Goal: Information Seeking & Learning: Learn about a topic

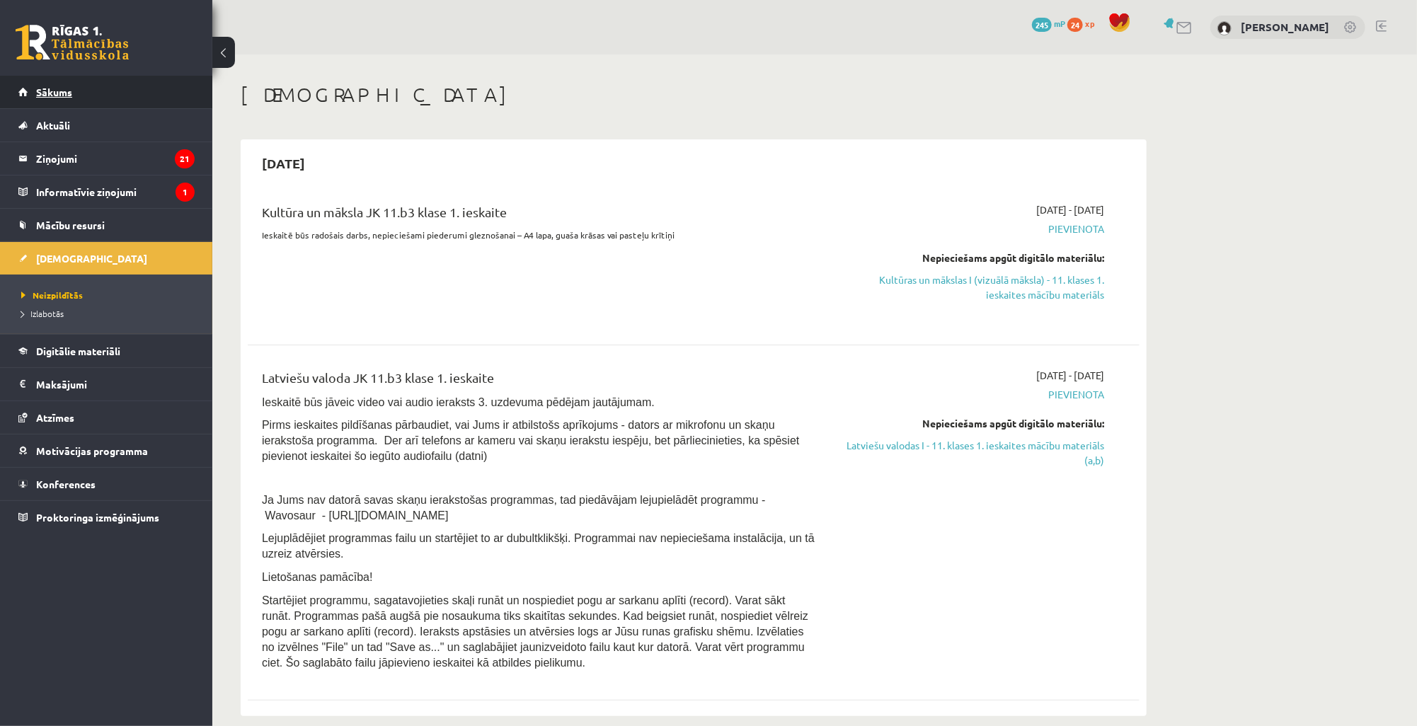
click at [118, 83] on link "Sākums" at bounding box center [106, 92] width 176 height 33
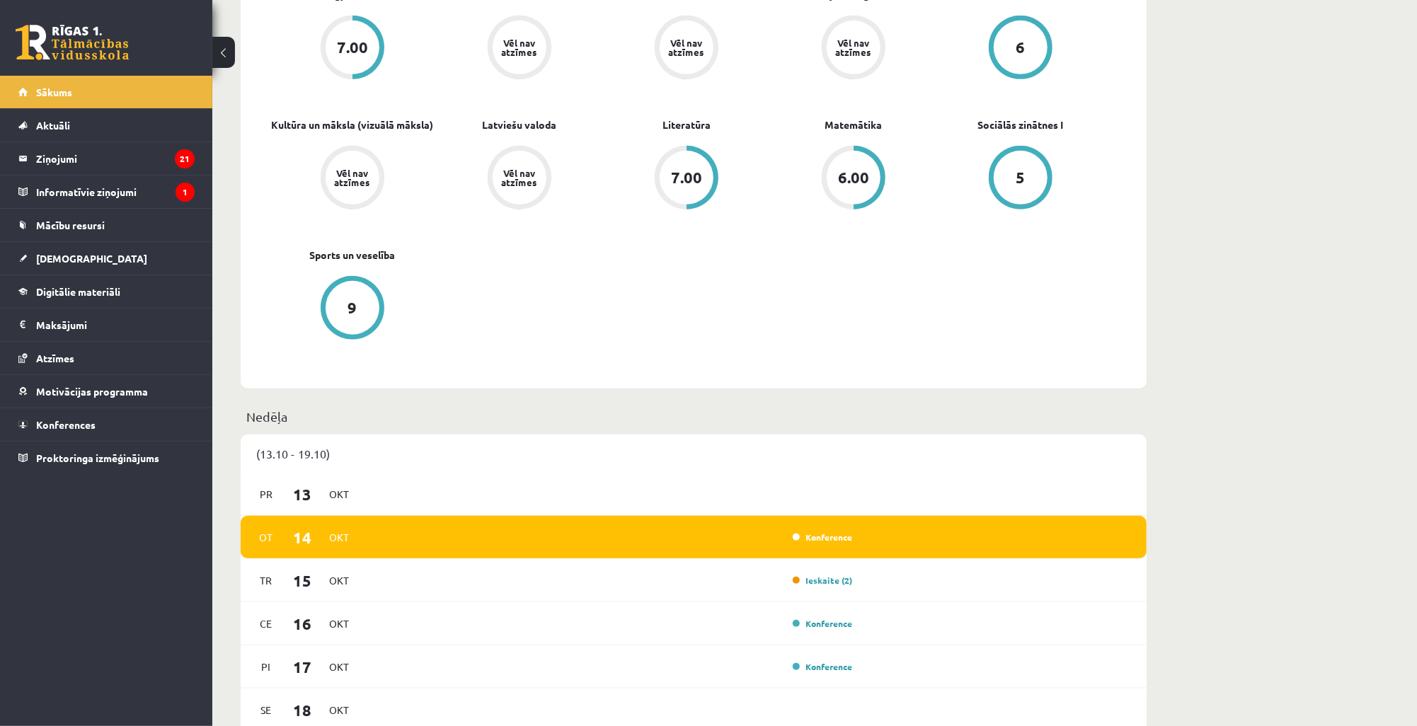
scroll to position [566, 0]
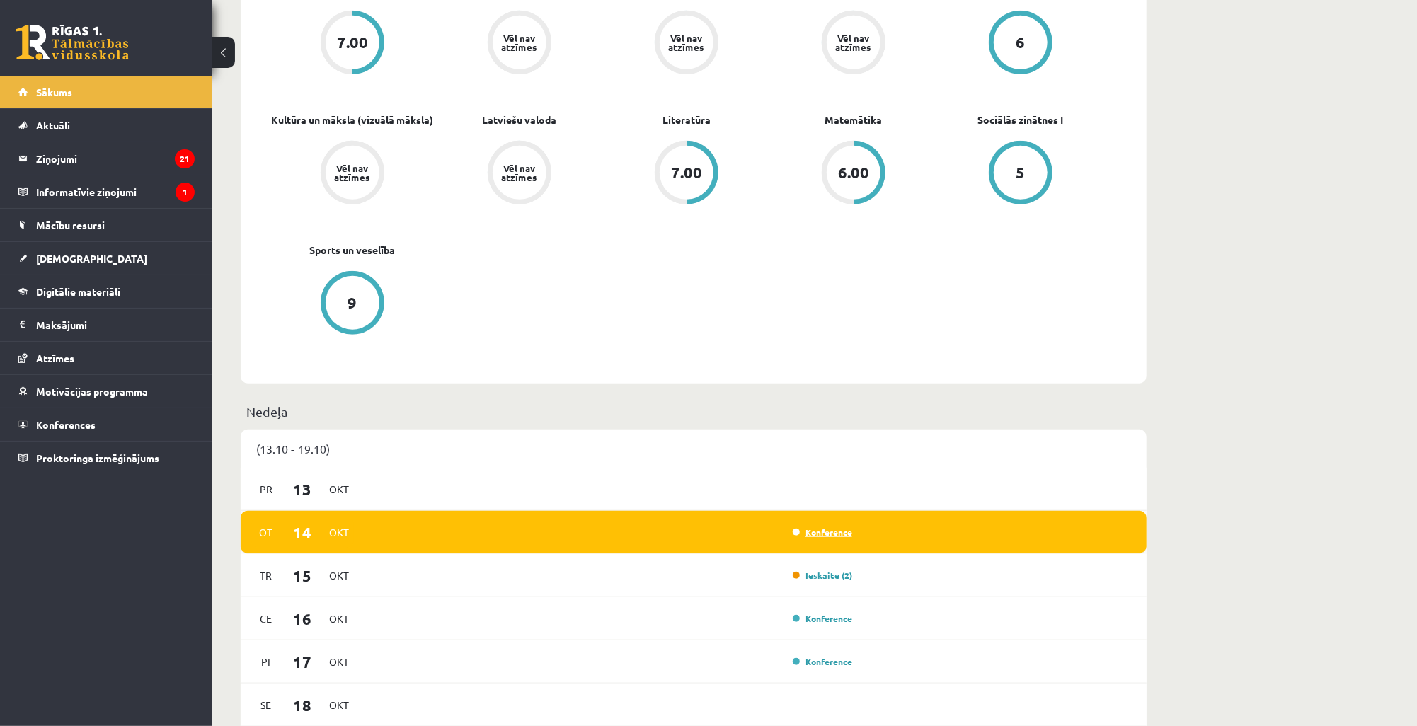
click at [822, 535] on link "Konference" at bounding box center [822, 532] width 59 height 11
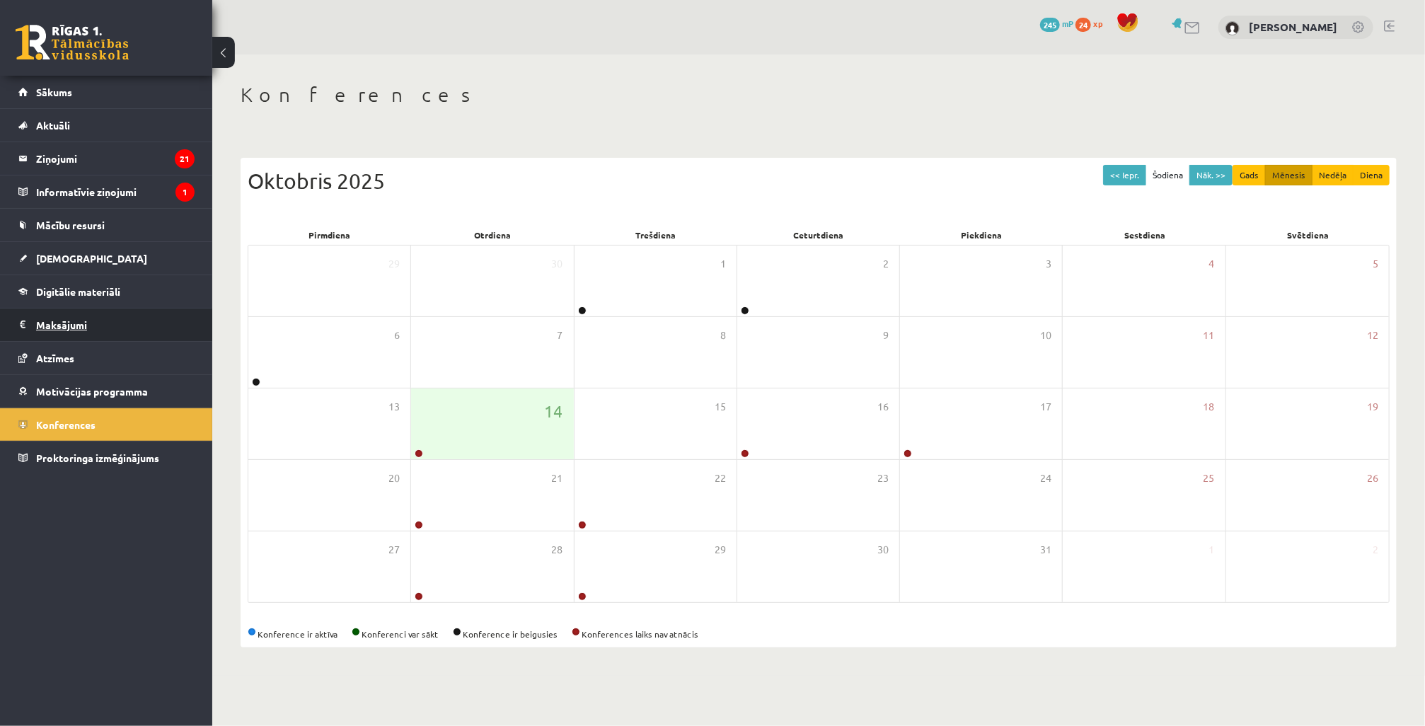
click at [72, 328] on legend "Maksājumi 0" at bounding box center [115, 325] width 159 height 33
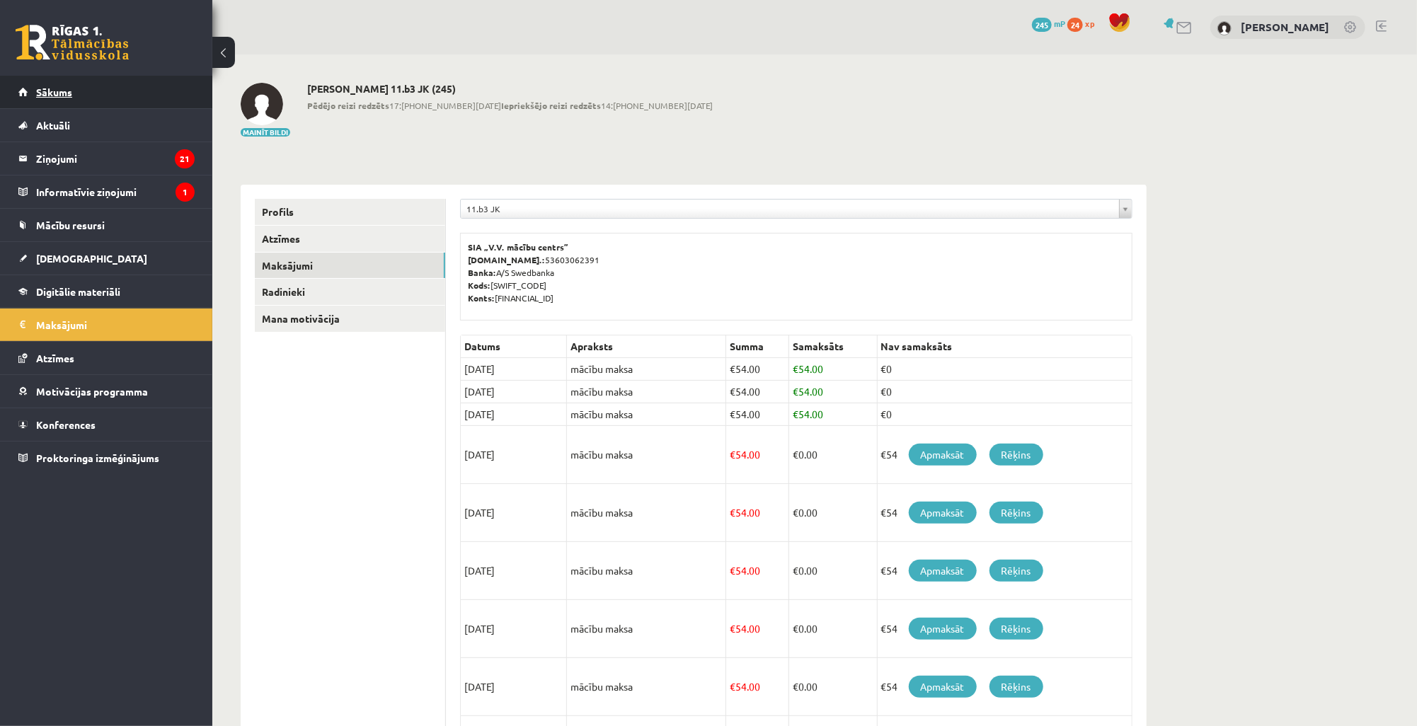
click at [94, 88] on link "Sākums" at bounding box center [106, 92] width 176 height 33
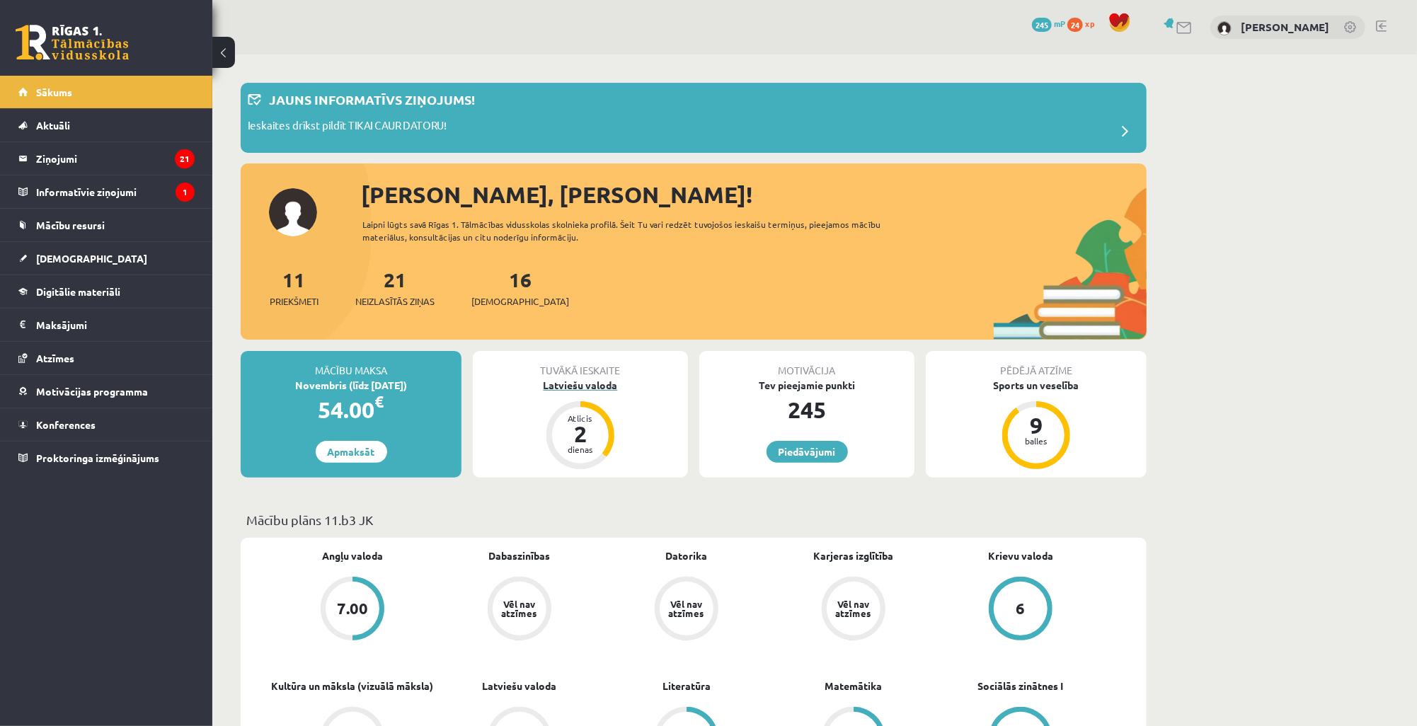
click at [599, 383] on div "Latviešu valoda" at bounding box center [580, 385] width 215 height 15
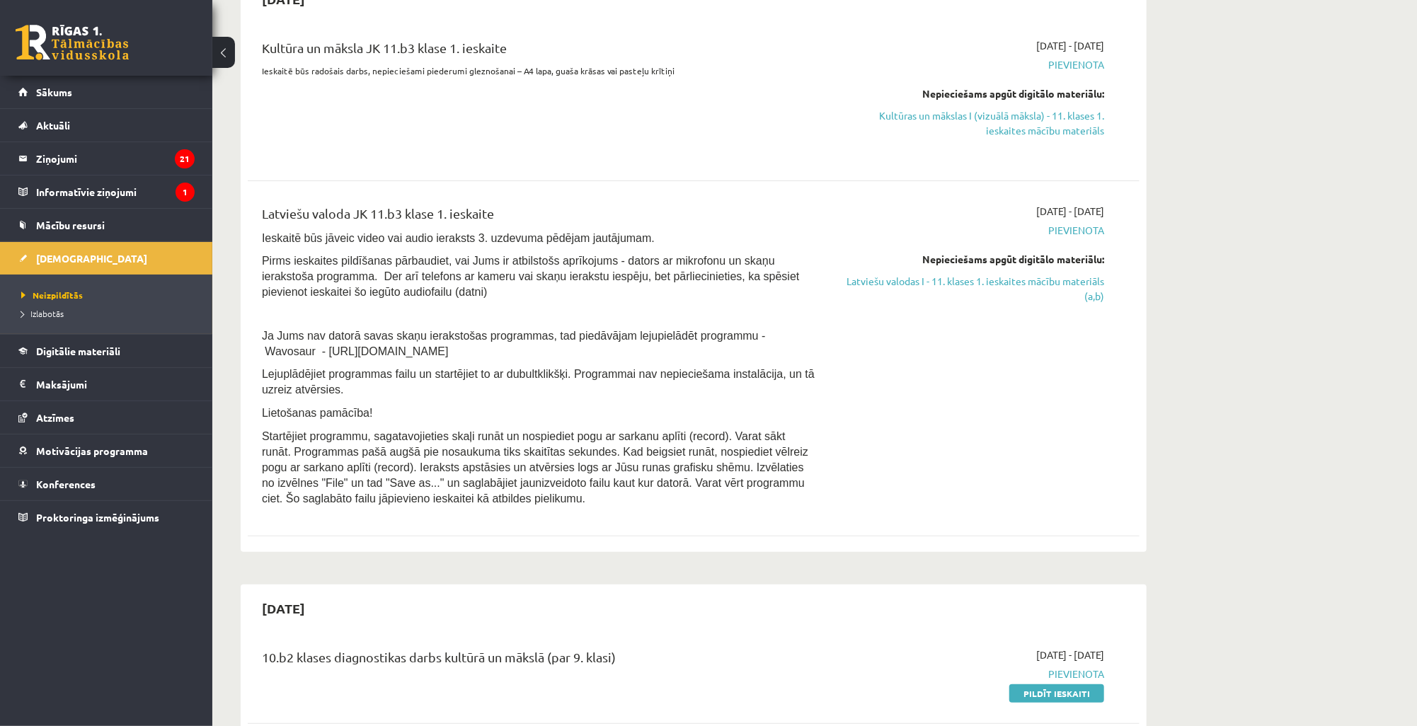
scroll to position [226, 0]
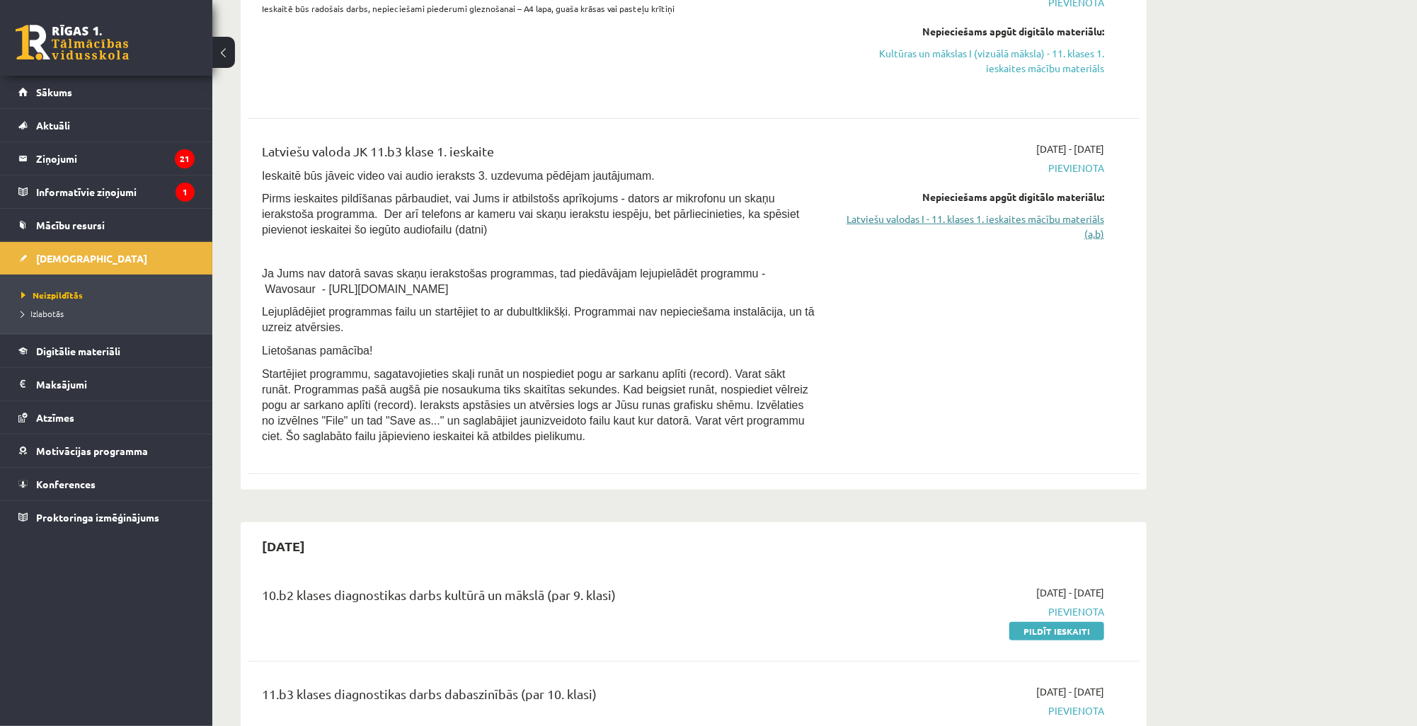
click at [1053, 217] on link "Latviešu valodas I - 11. klases 1. ieskaites mācību materiāls (a,b)" at bounding box center [970, 227] width 267 height 30
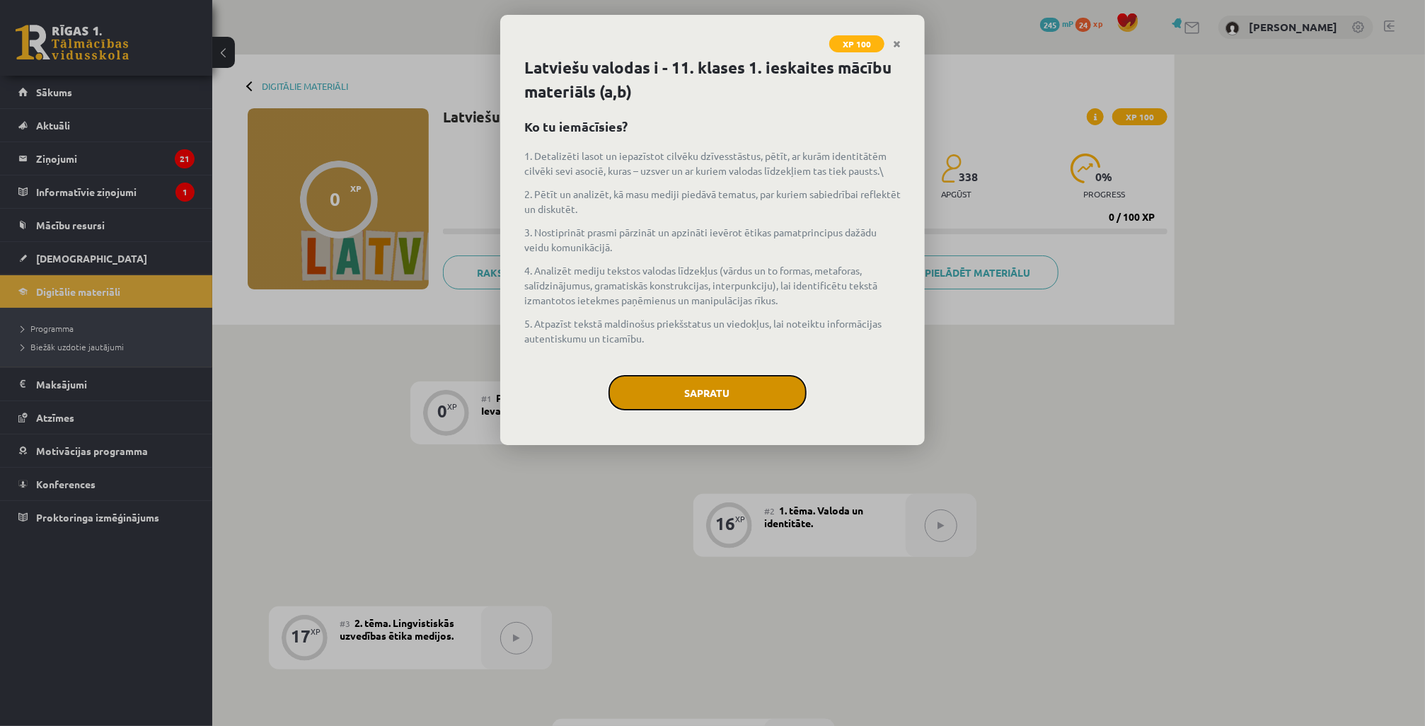
click at [712, 390] on button "Sapratu" at bounding box center [708, 392] width 198 height 35
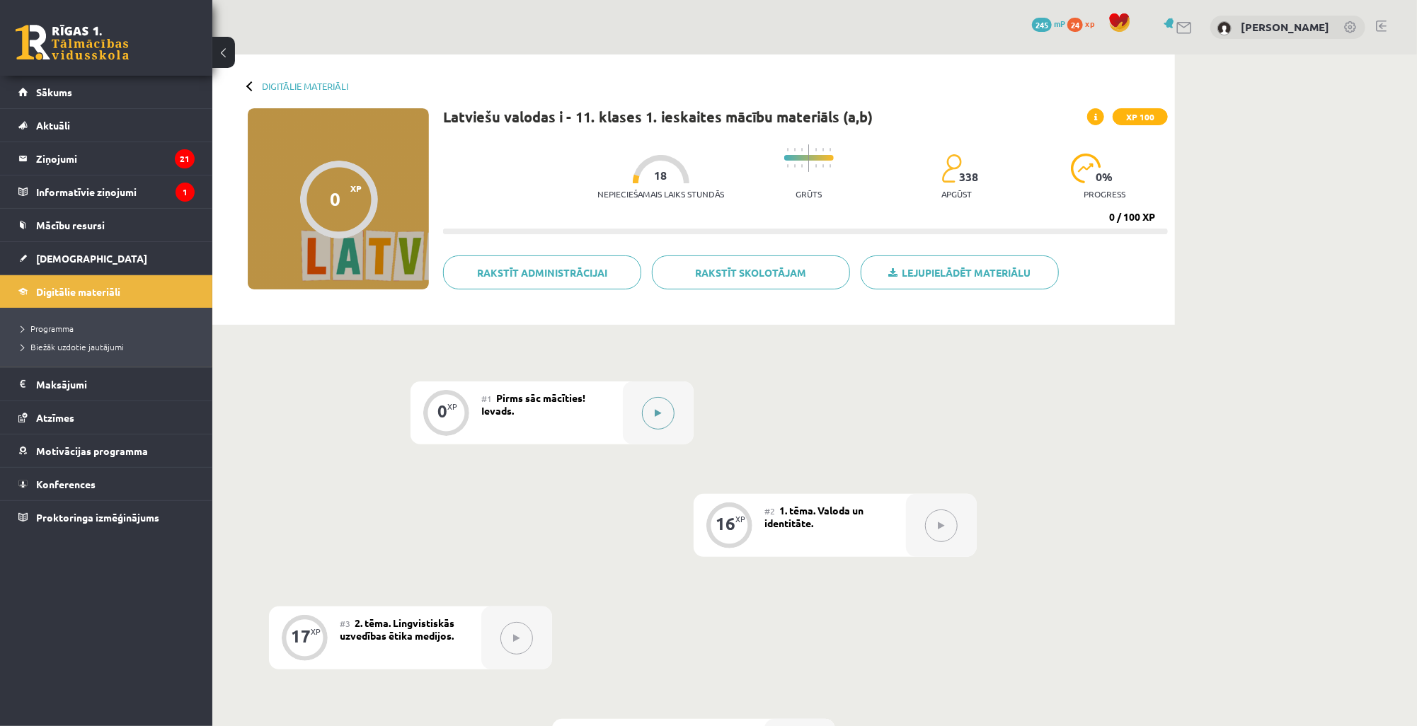
click at [667, 405] on button at bounding box center [658, 413] width 33 height 33
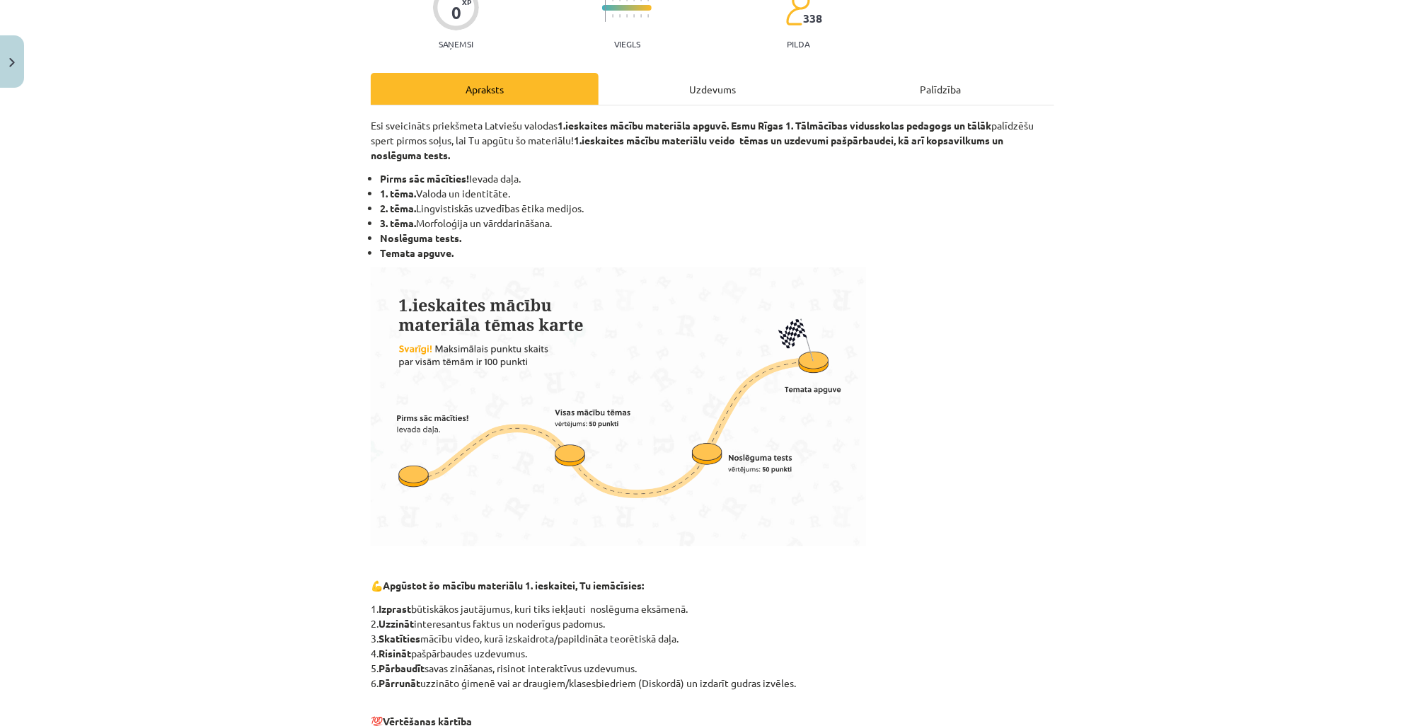
scroll to position [416, 0]
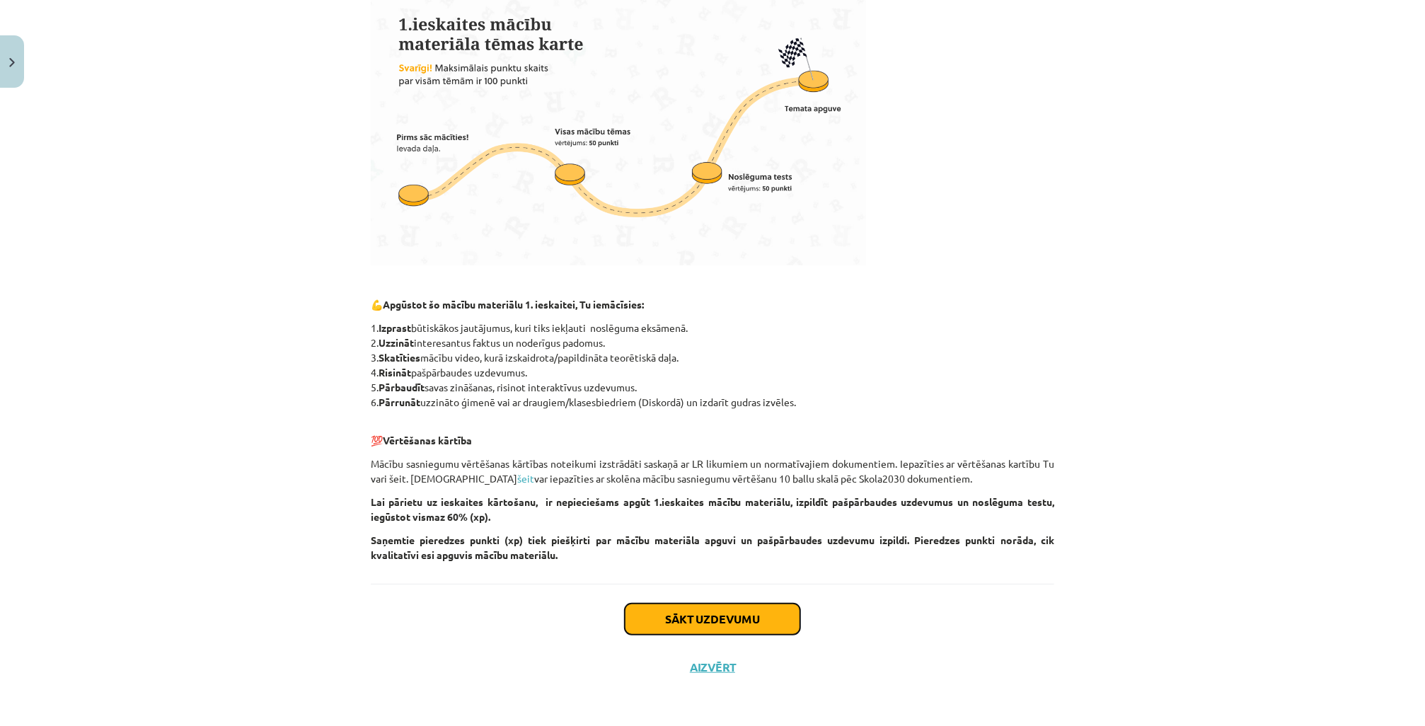
click at [725, 612] on button "Sākt uzdevumu" at bounding box center [713, 619] width 176 height 31
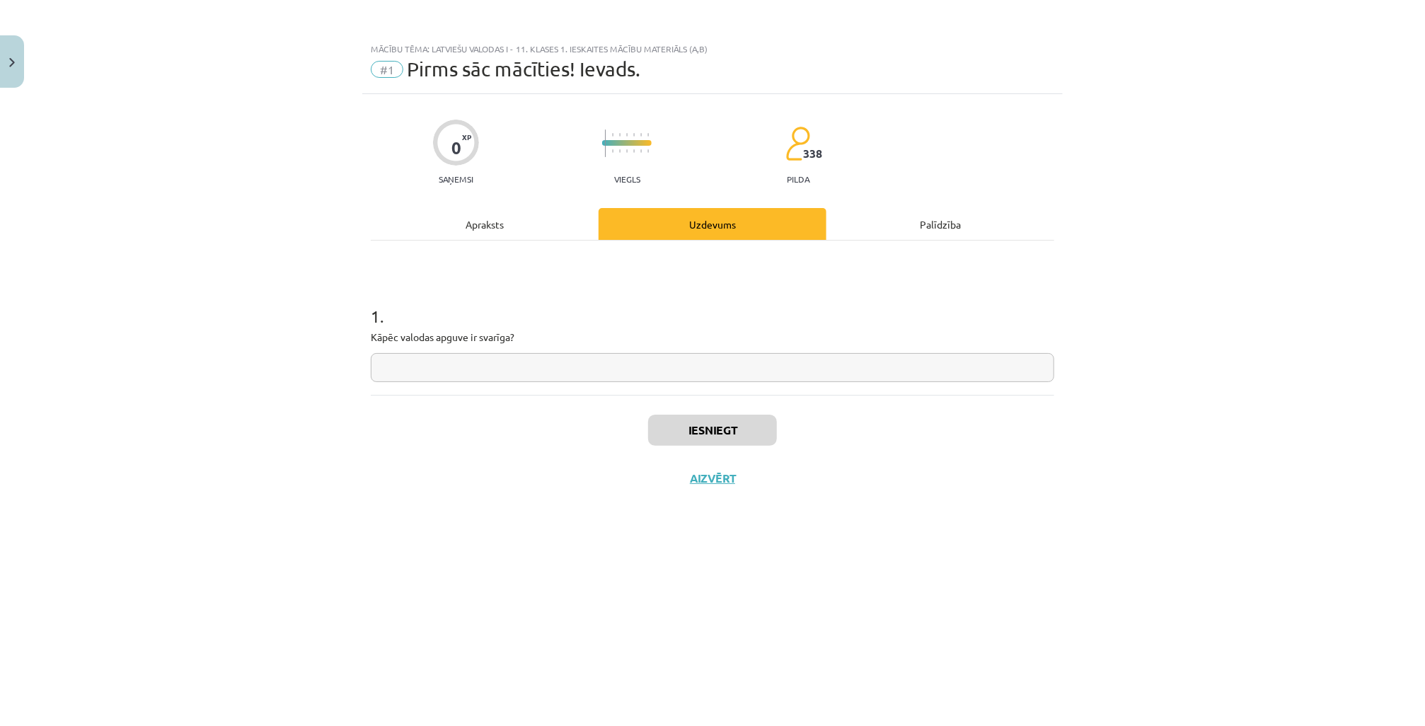
click at [533, 372] on input "text" at bounding box center [713, 367] width 684 height 29
type input "***"
click at [521, 229] on div "Apraksts" at bounding box center [485, 224] width 228 height 32
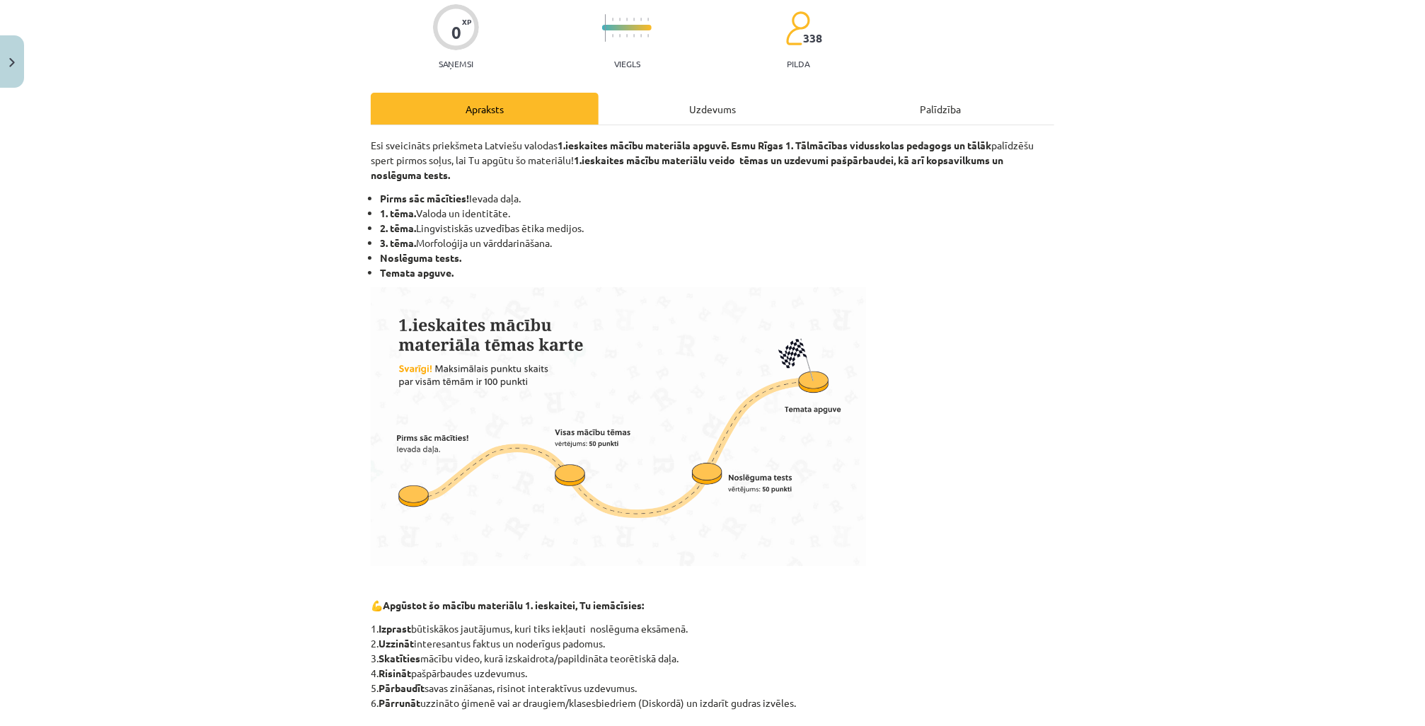
scroll to position [113, 0]
click at [723, 110] on div "Uzdevums" at bounding box center [713, 111] width 228 height 32
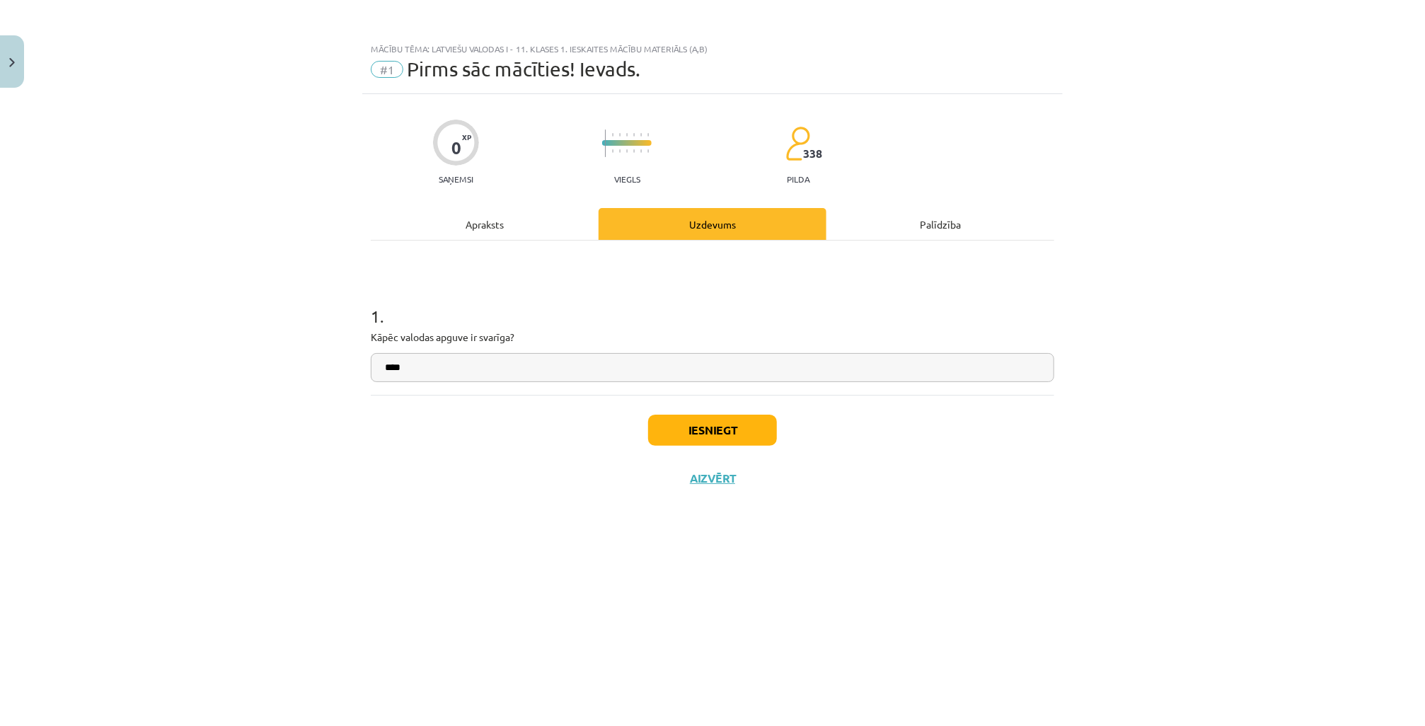
click at [542, 362] on input "***" at bounding box center [713, 367] width 684 height 29
type input "**********"
click at [759, 422] on button "Iesniegt" at bounding box center [712, 430] width 129 height 31
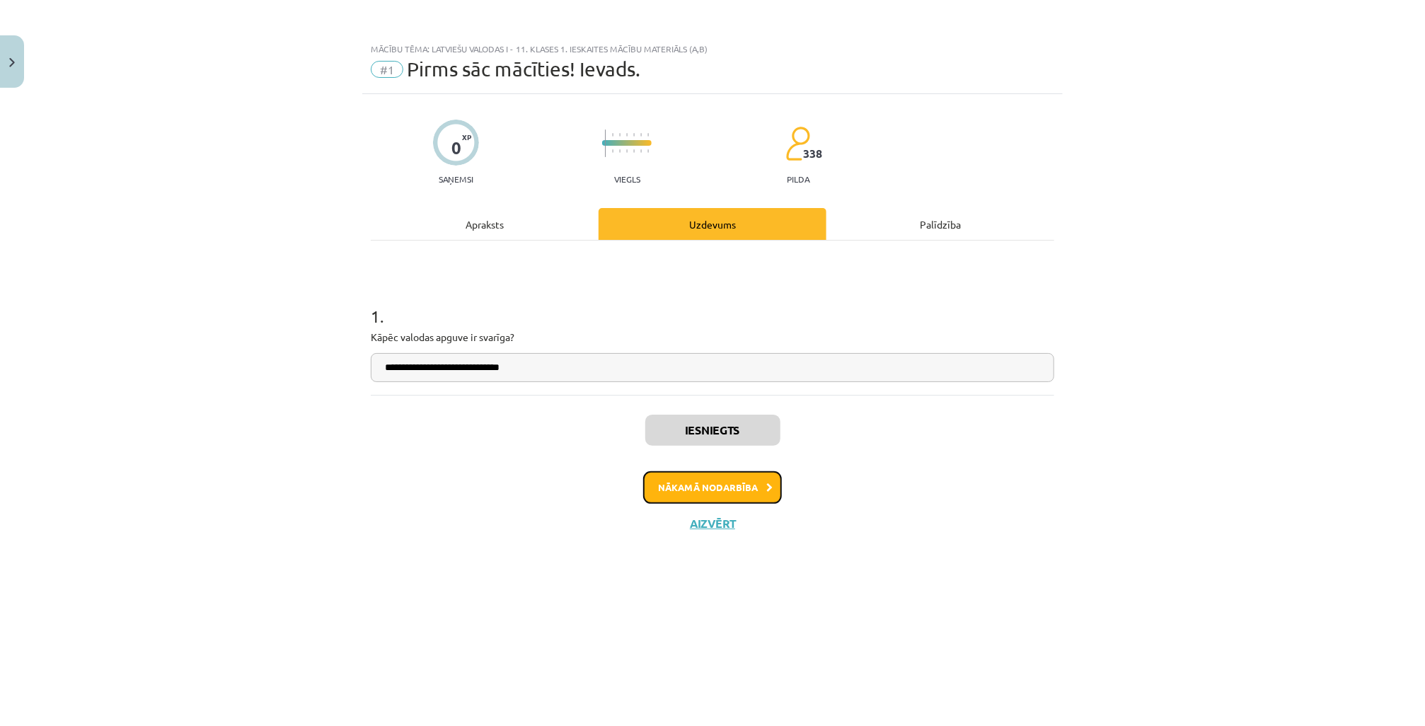
click at [756, 486] on button "Nākamā nodarbība" at bounding box center [712, 487] width 139 height 33
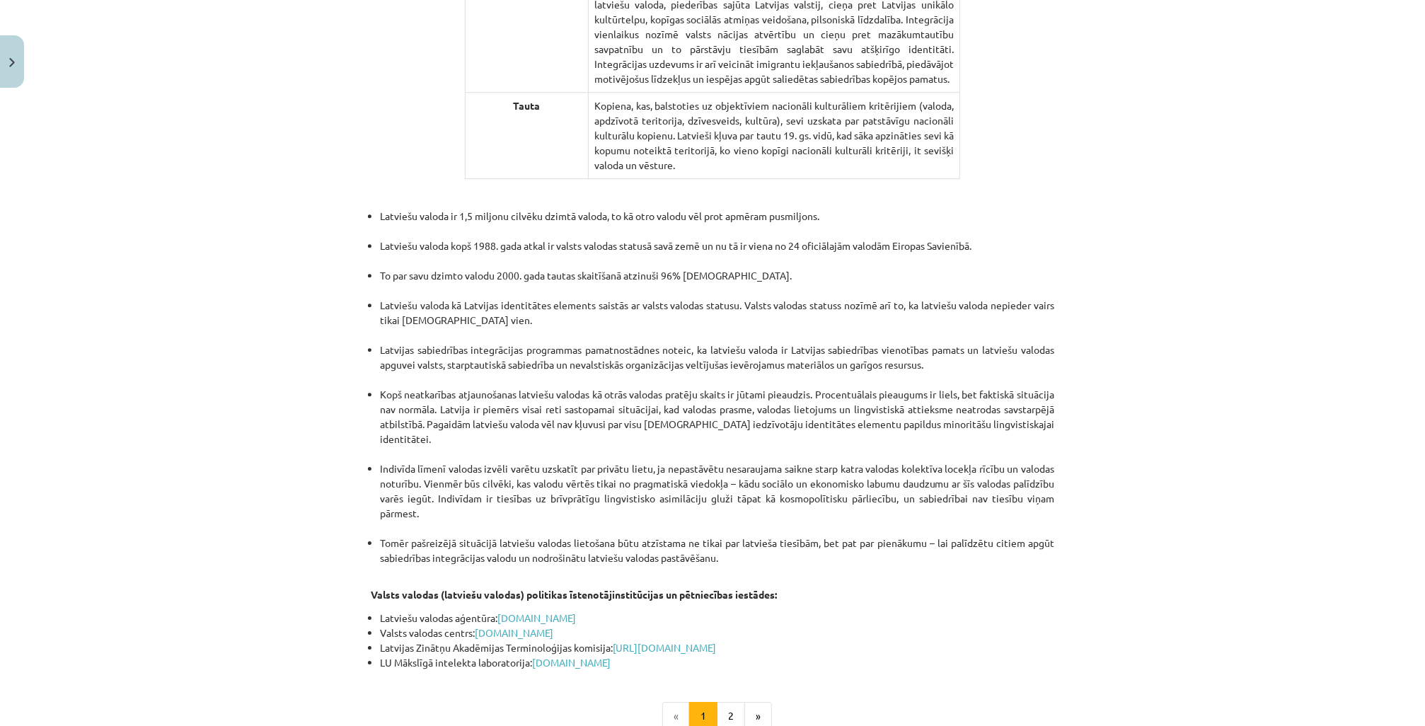
scroll to position [2769, 0]
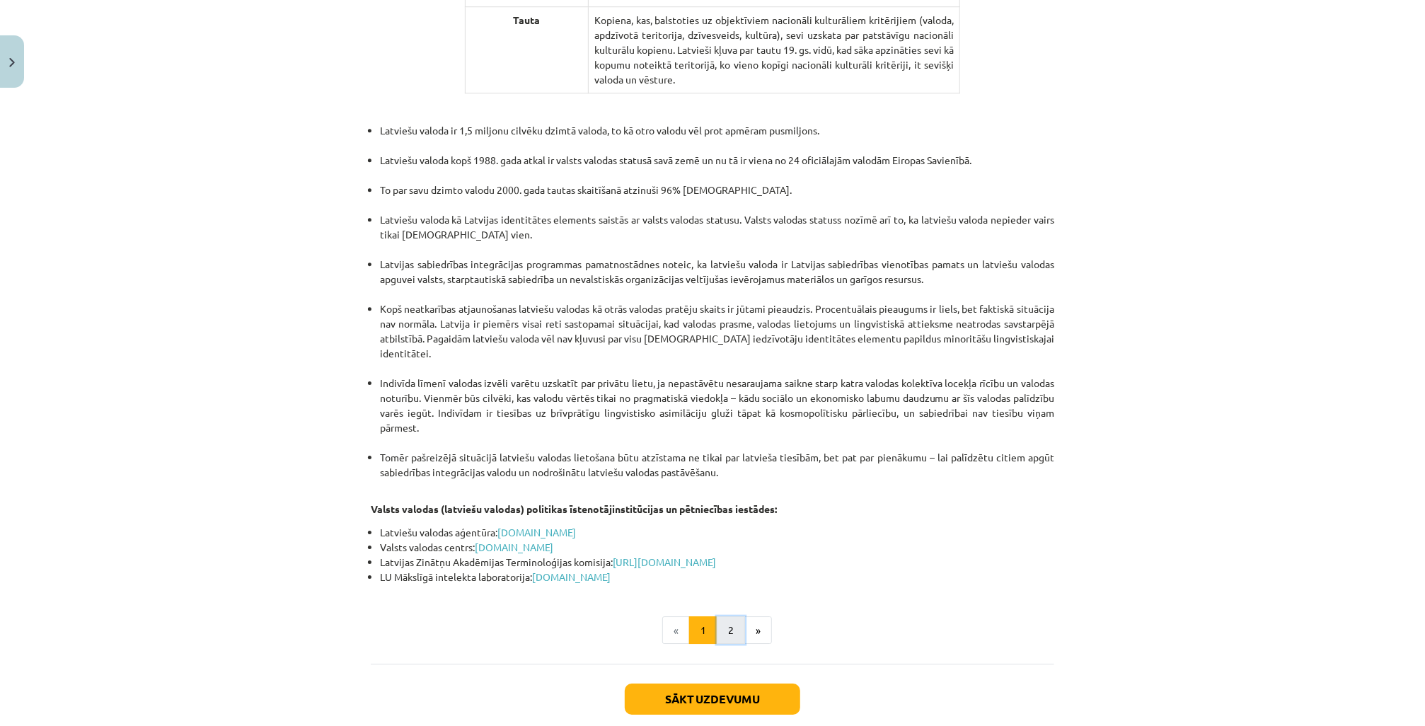
click at [729, 616] on button "2" at bounding box center [731, 630] width 28 height 28
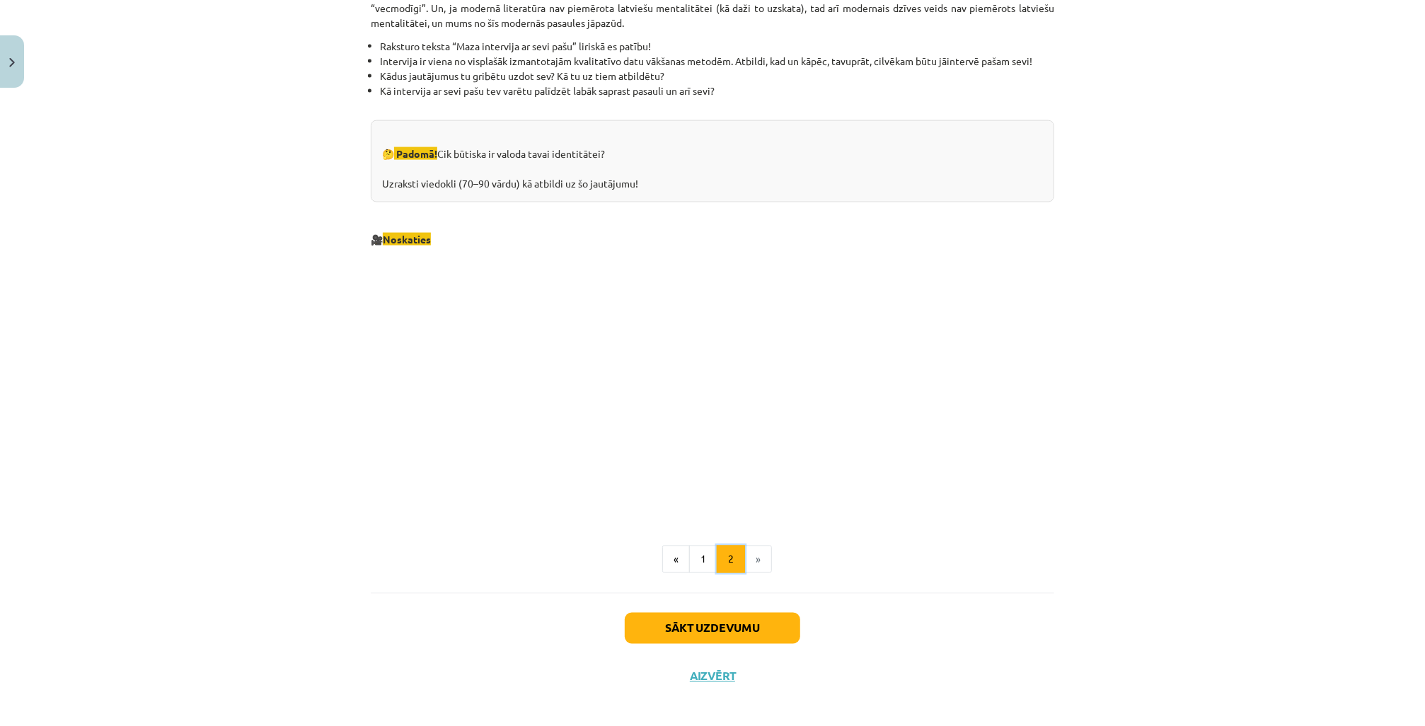
scroll to position [1327, 0]
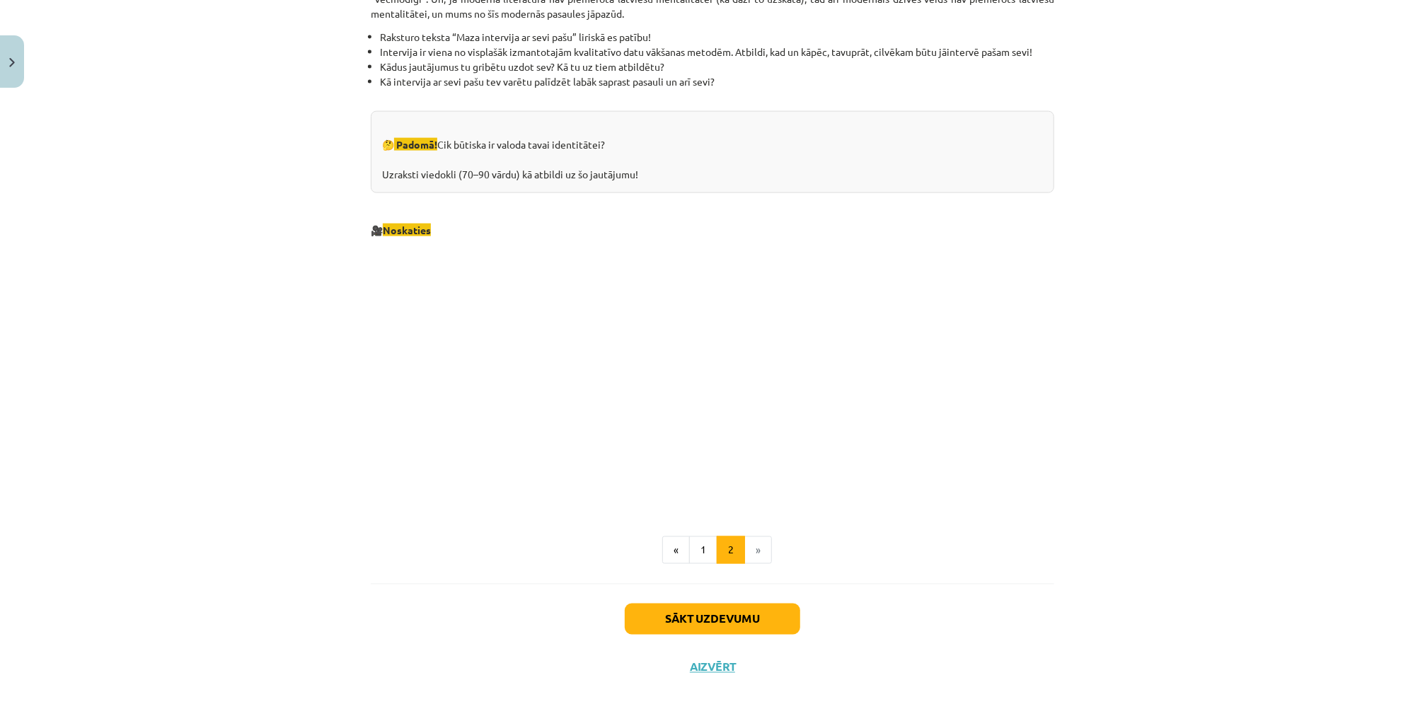
click at [756, 552] on li "»" at bounding box center [758, 550] width 27 height 28
click at [723, 617] on button "Sākt uzdevumu" at bounding box center [713, 619] width 176 height 31
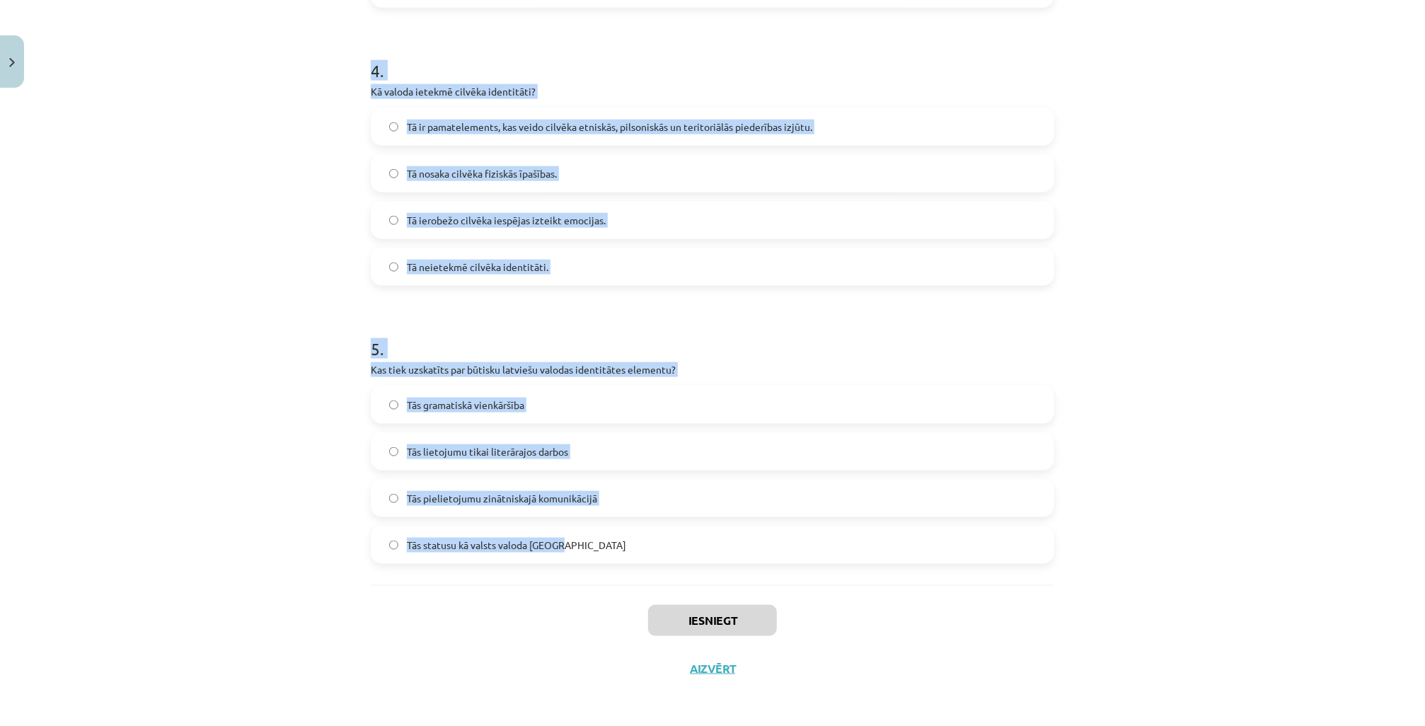
scroll to position [1081, 0]
drag, startPoint x: 367, startPoint y: 300, endPoint x: 580, endPoint y: 546, distance: 324.6
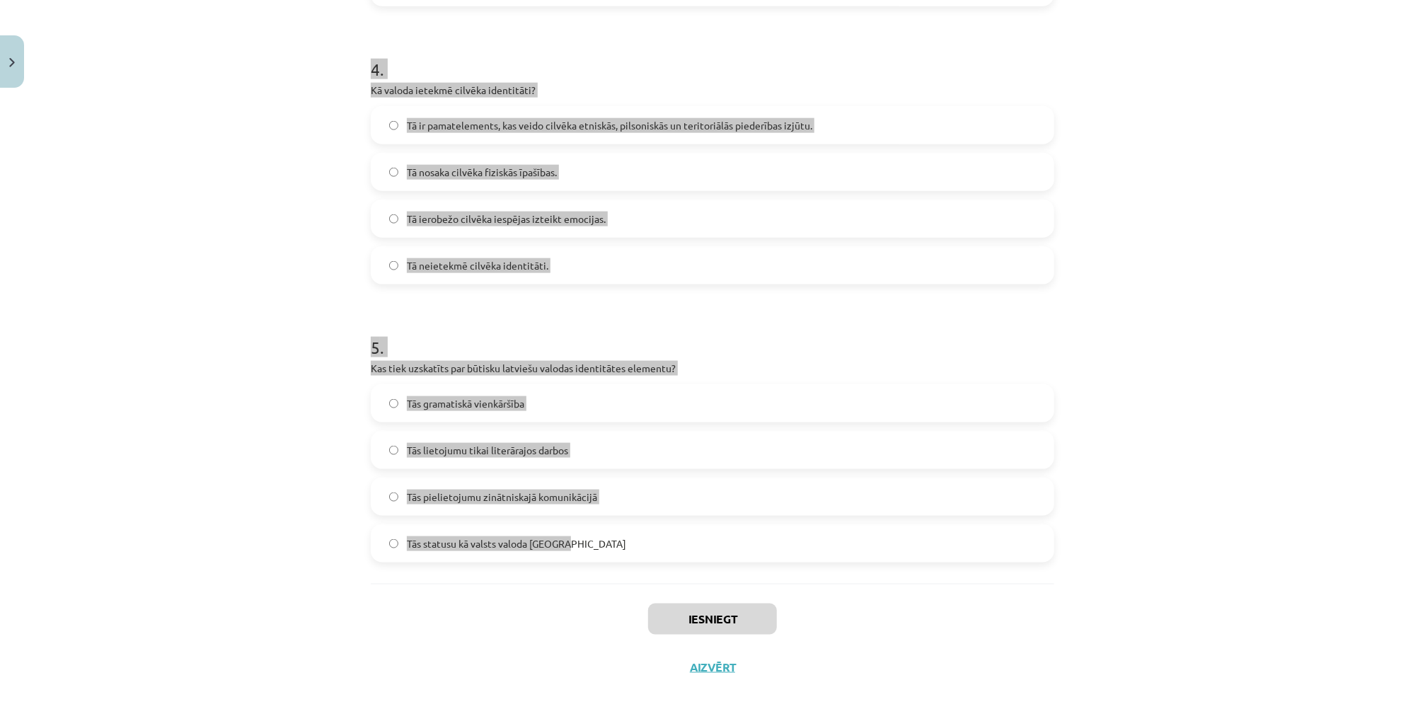
scroll to position [1042, 0]
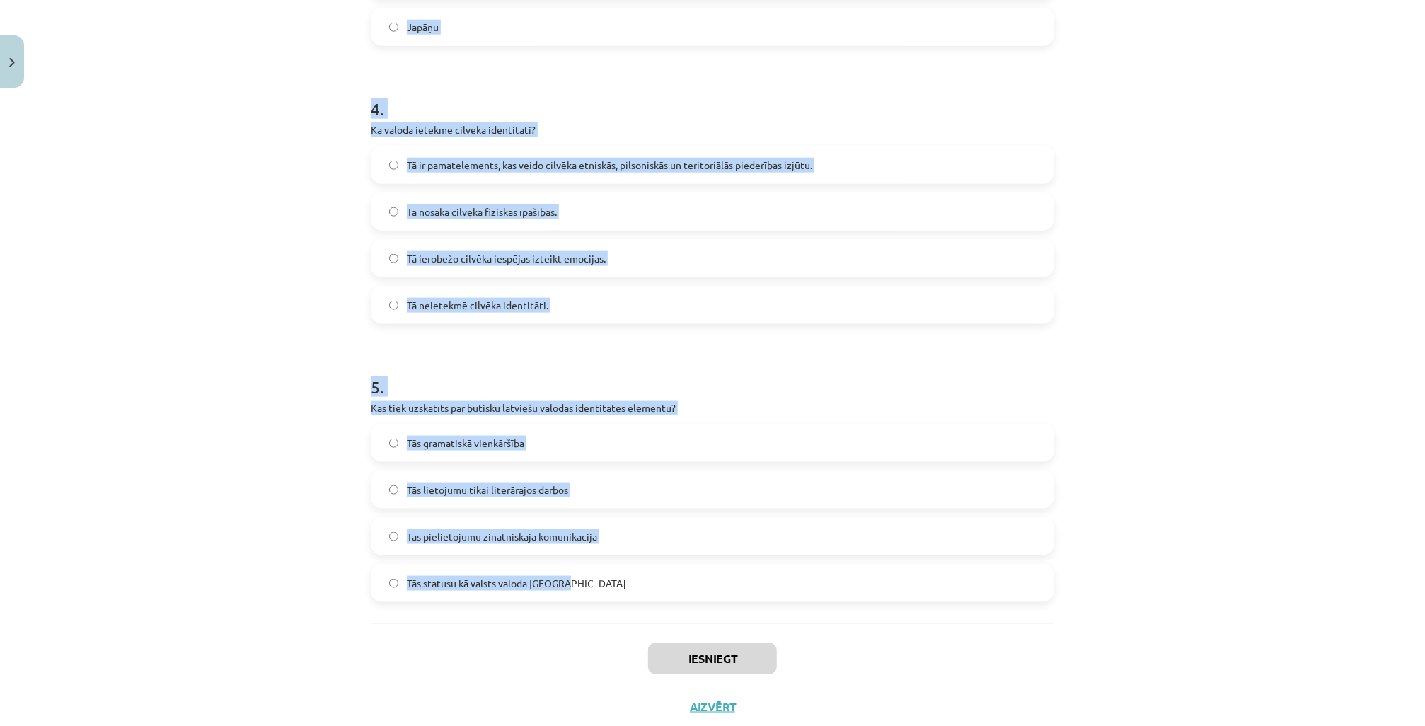
copy form "Lor ip dolor si ametconsectetu adipiscingel seddoeiusmo tempori? Utlaboreet dol…"
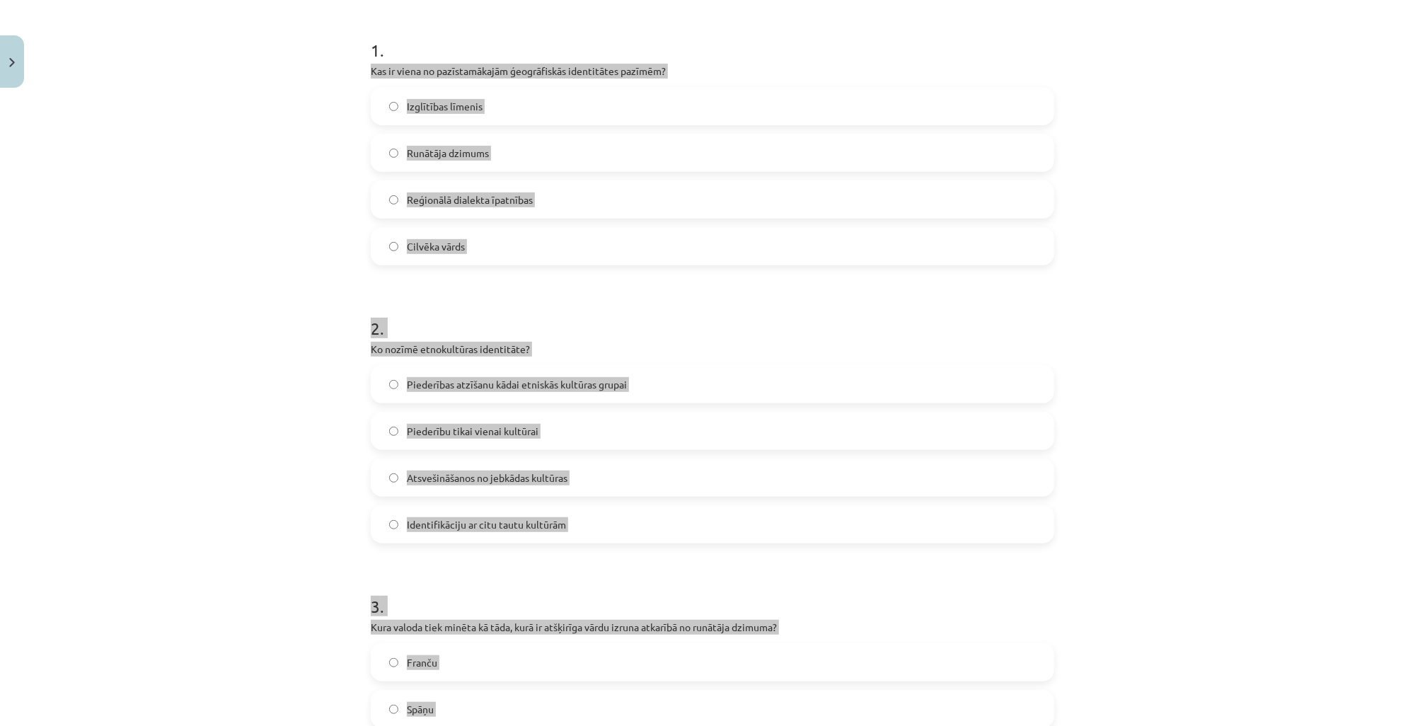
scroll to position [249, 0]
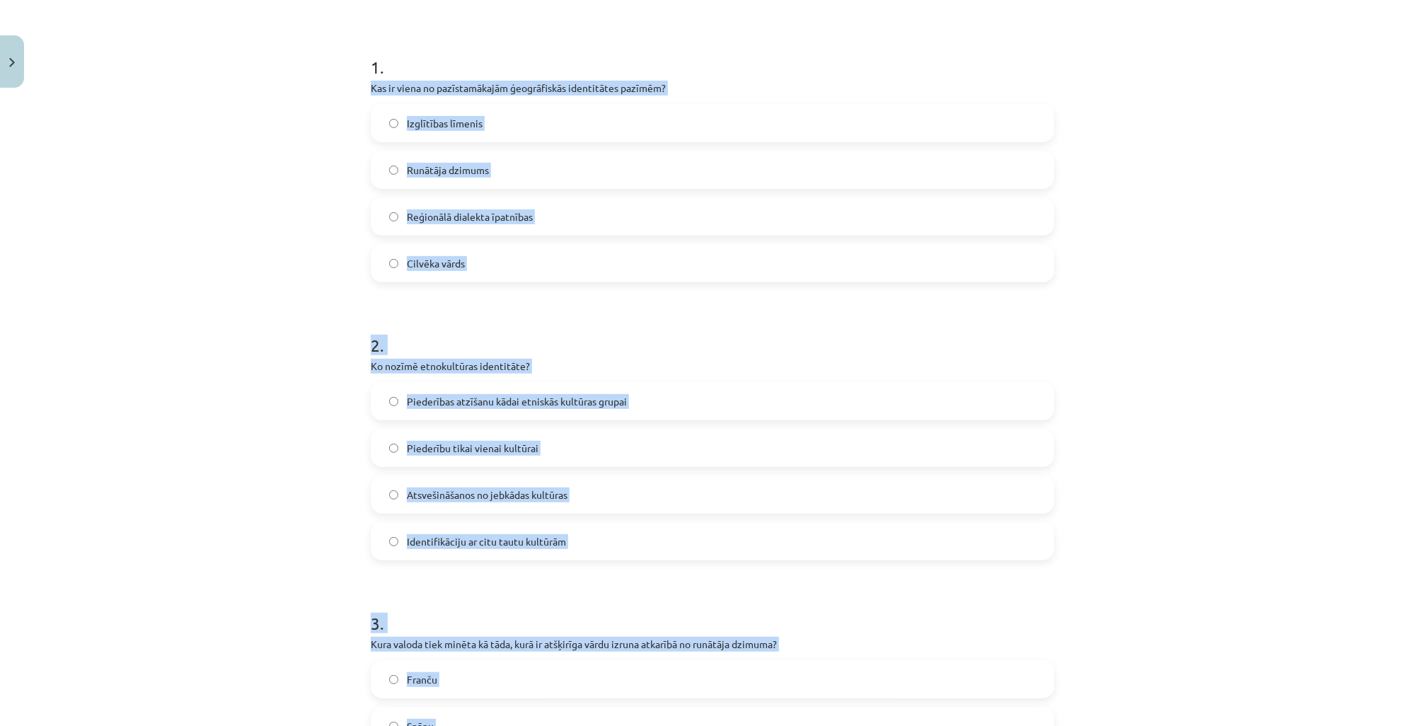
click at [226, 262] on div "Mācību tēma: Latviešu valodas i - 11. klases 1. ieskaites mācību materiāls (a,b…" at bounding box center [712, 363] width 1425 height 726
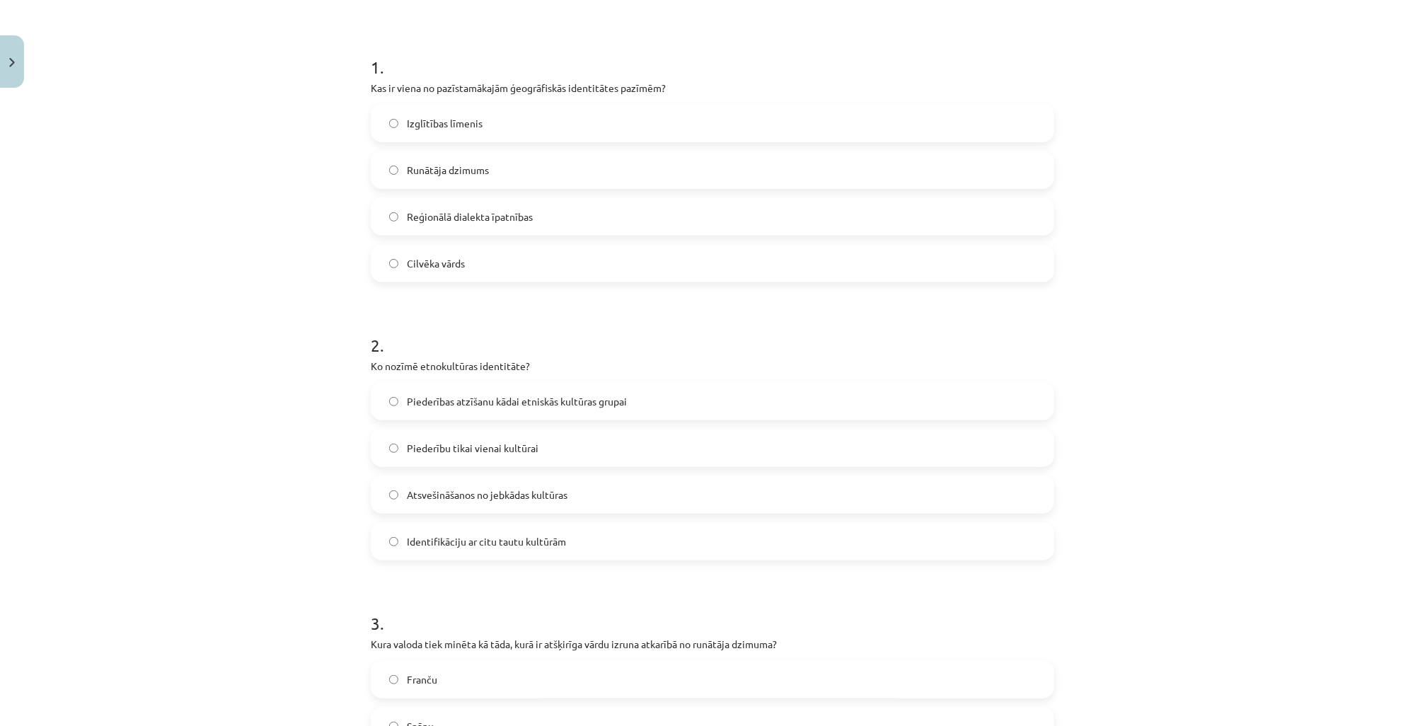
click at [452, 215] on span "Reģionālā dialekta īpatnības" at bounding box center [470, 216] width 126 height 15
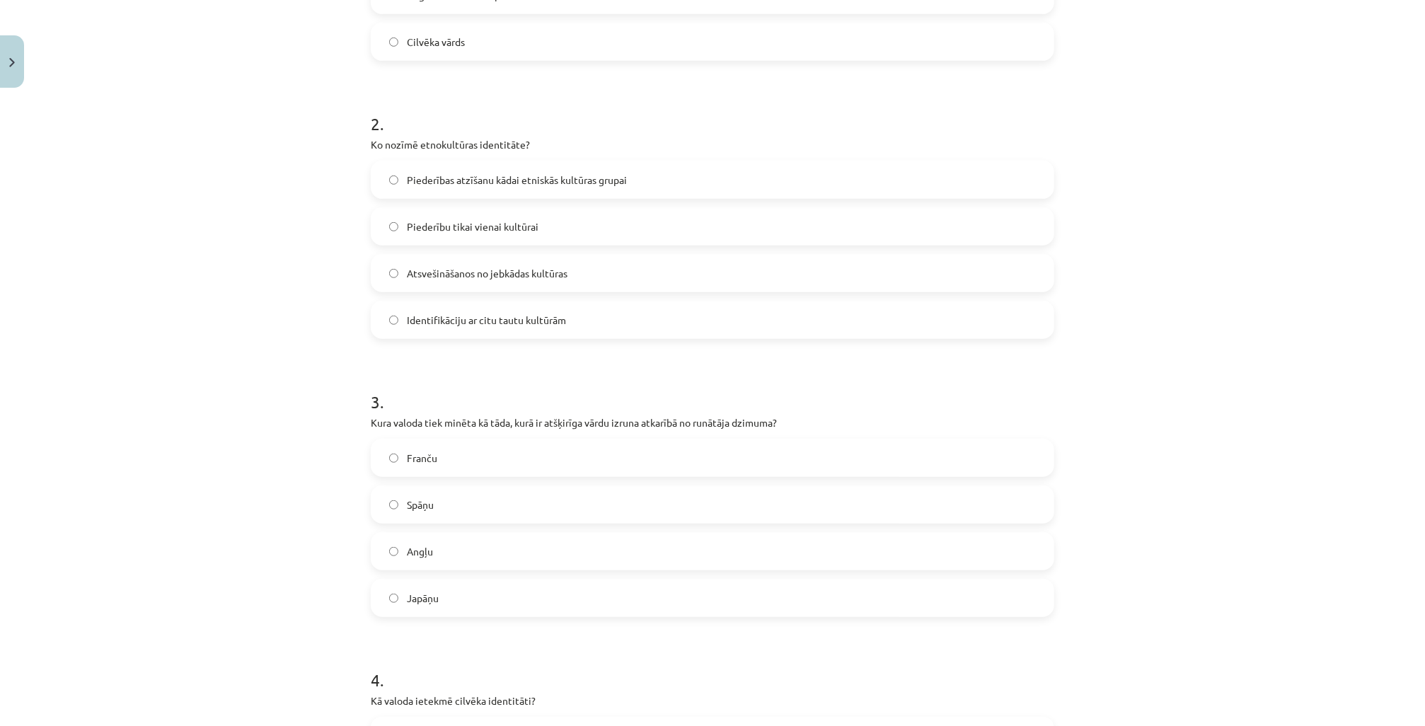
scroll to position [476, 0]
click at [469, 182] on label "Piederības atzīšanu kādai etniskās kultūras grupai" at bounding box center [712, 174] width 681 height 35
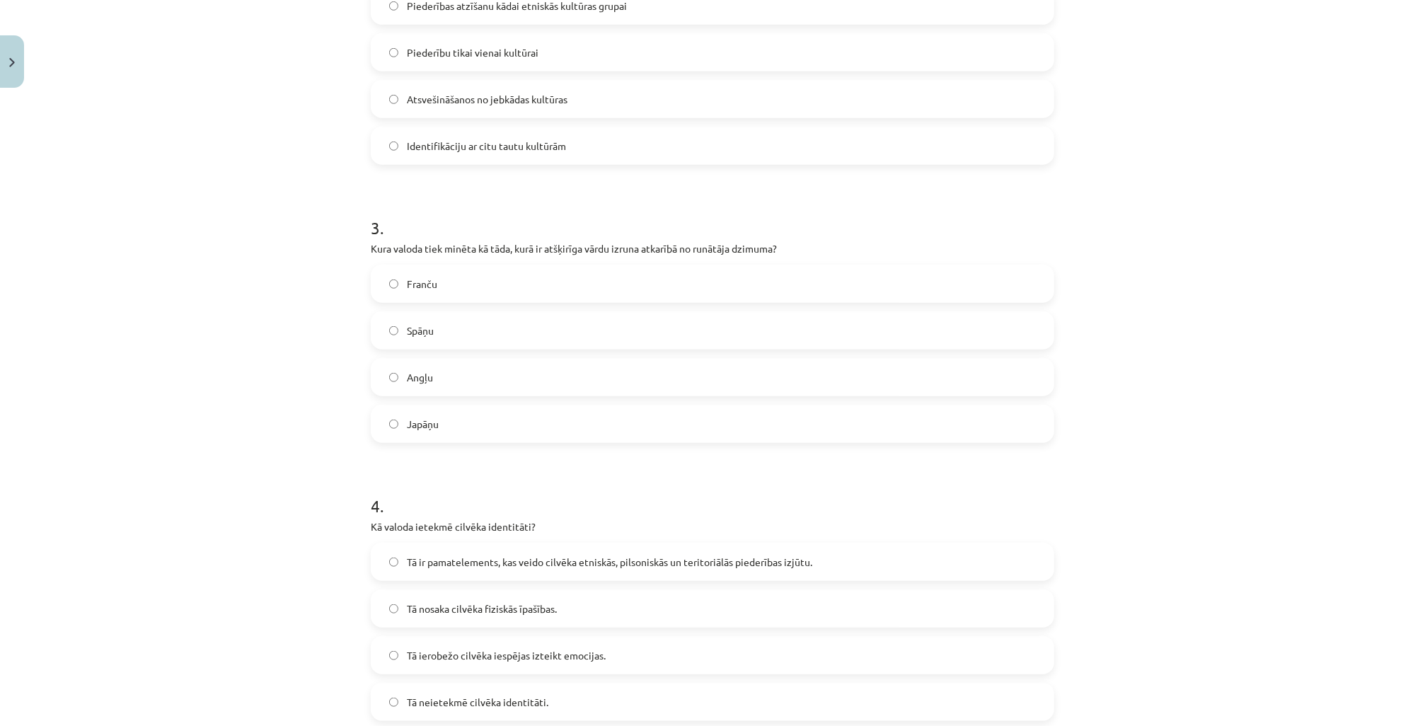
scroll to position [645, 0]
click at [419, 427] on span "Japāņu" at bounding box center [423, 423] width 32 height 15
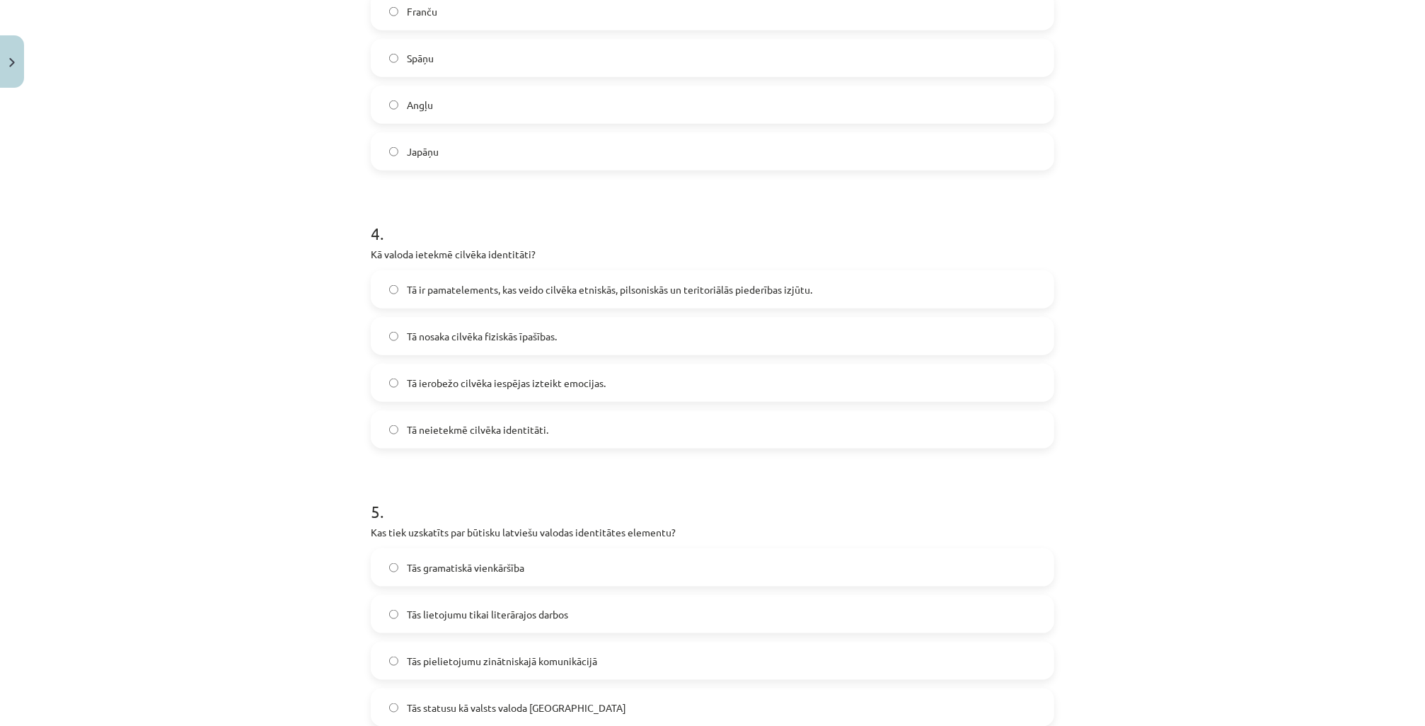
scroll to position [929, 0]
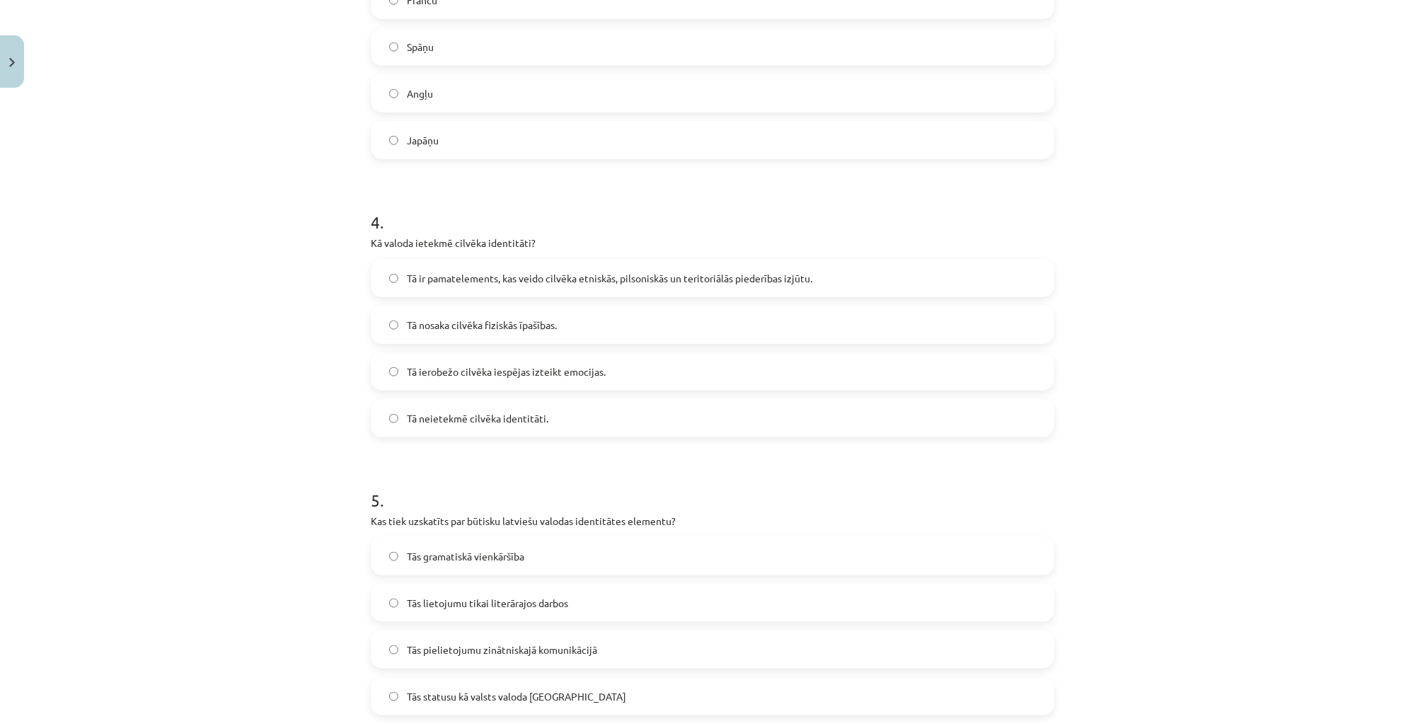
click at [577, 287] on label "Tā ir pamatelements, kas veido cilvēka etniskās, pilsoniskās un teritoriālās pi…" at bounding box center [712, 277] width 681 height 35
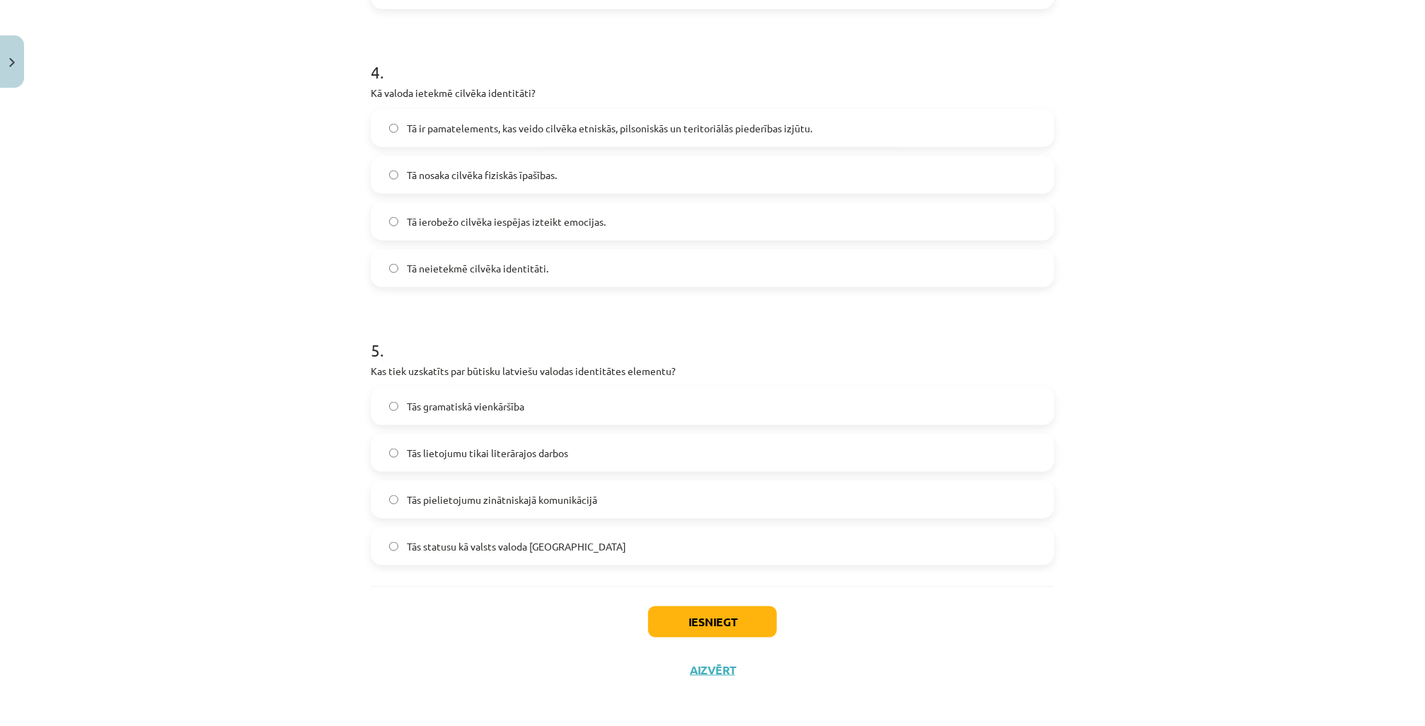
scroll to position [1081, 0]
click at [544, 550] on span "Tās statusu kā valsts valoda [GEOGRAPHIC_DATA]" at bounding box center [516, 543] width 219 height 15
click at [743, 625] on button "Iesniegt" at bounding box center [712, 619] width 129 height 31
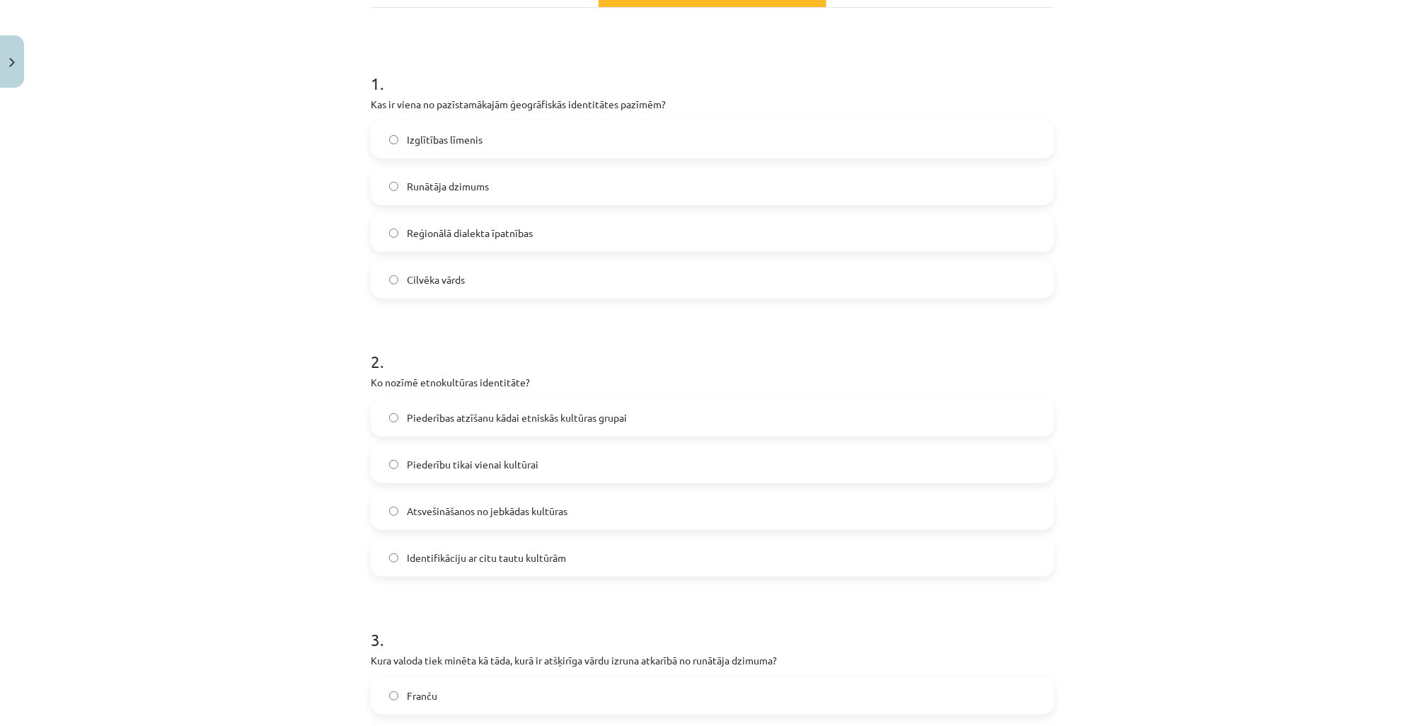
scroll to position [176, 0]
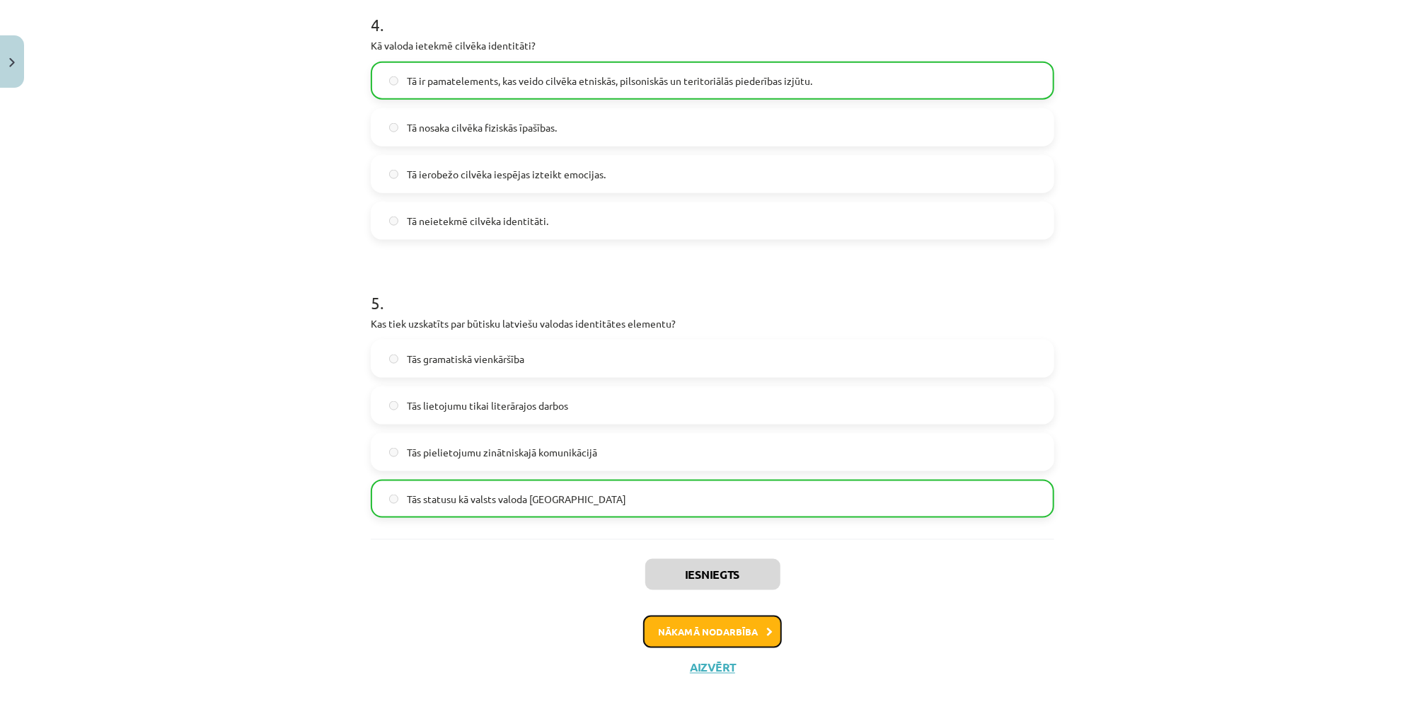
click at [742, 624] on button "Nākamā nodarbība" at bounding box center [712, 632] width 139 height 33
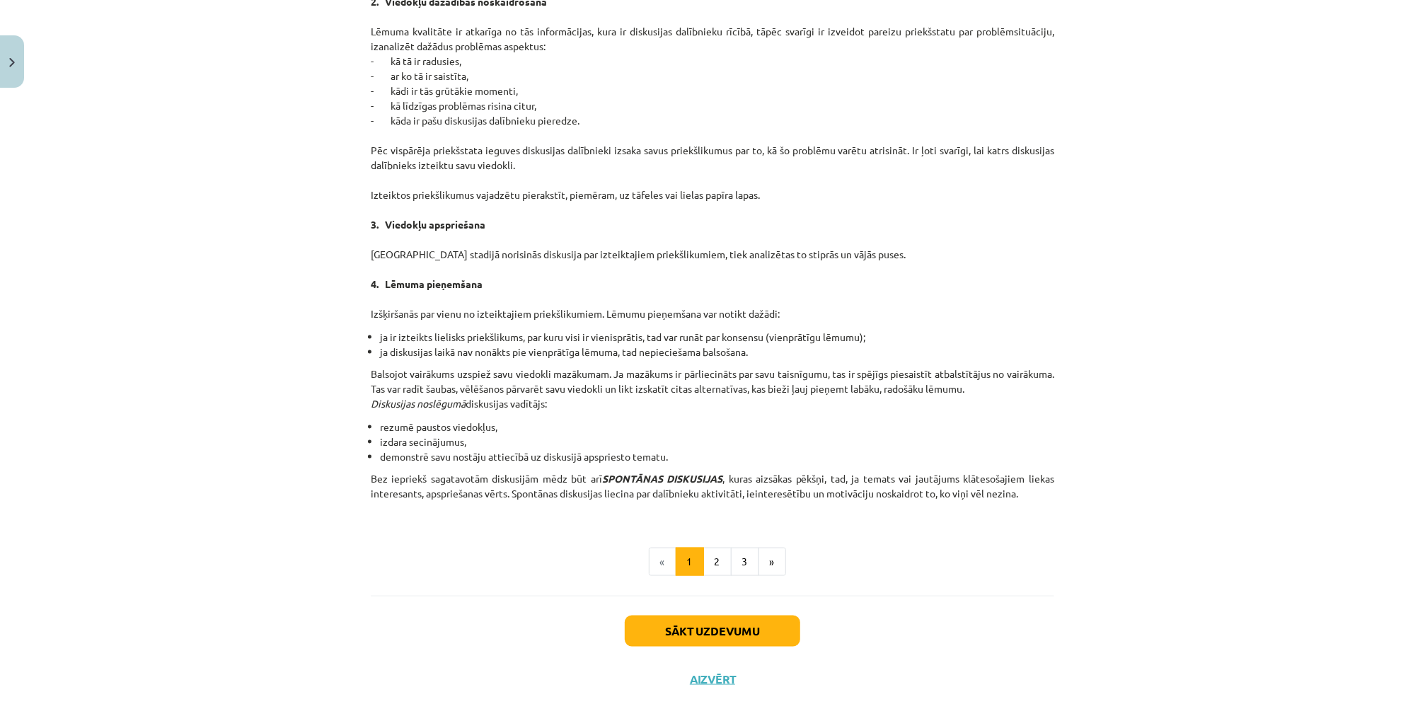
scroll to position [1072, 0]
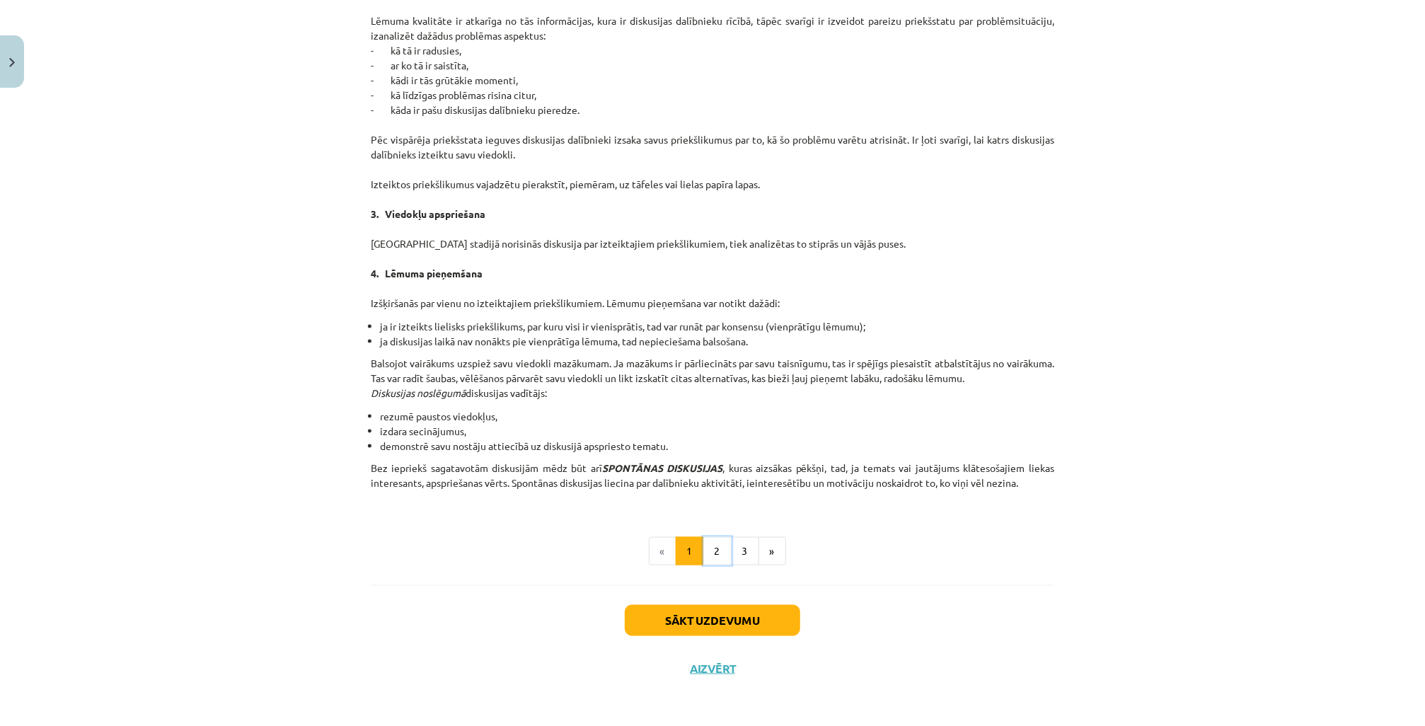
click at [705, 551] on button "2" at bounding box center [718, 551] width 28 height 28
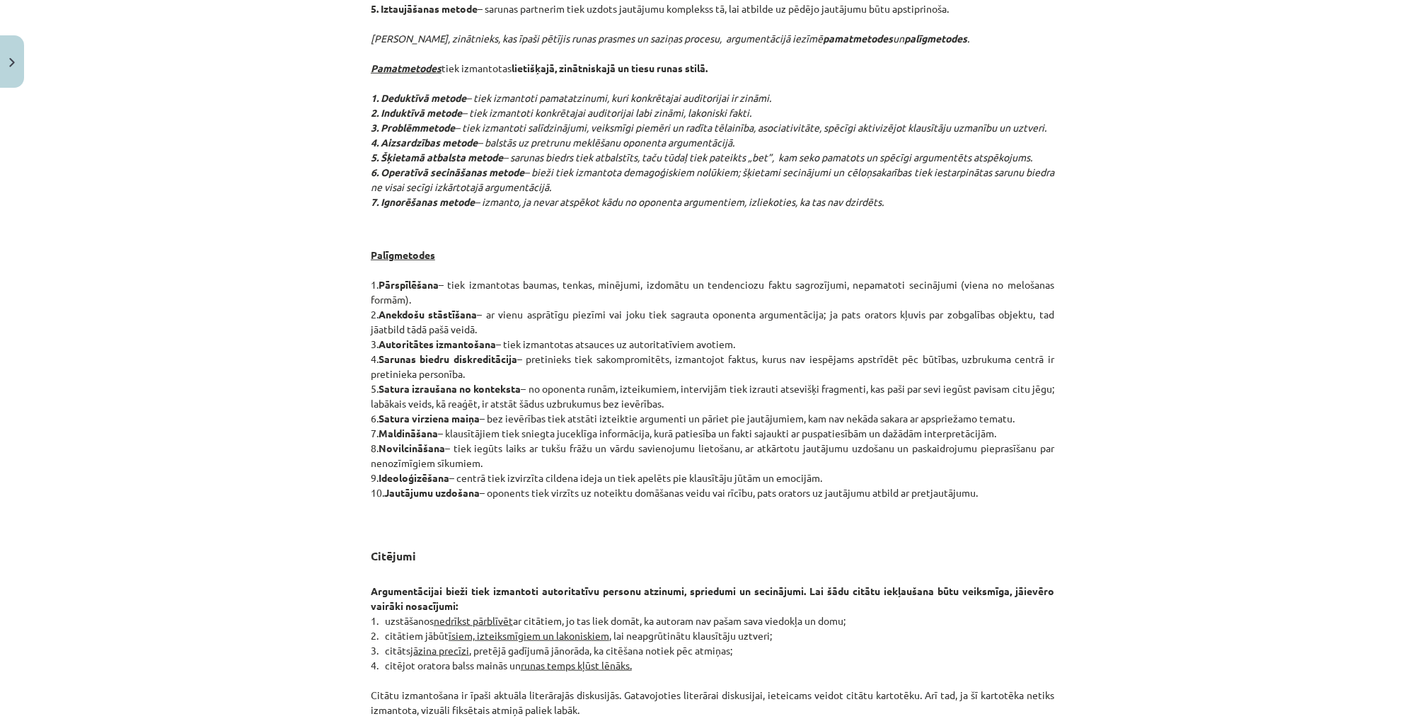
scroll to position [929, 0]
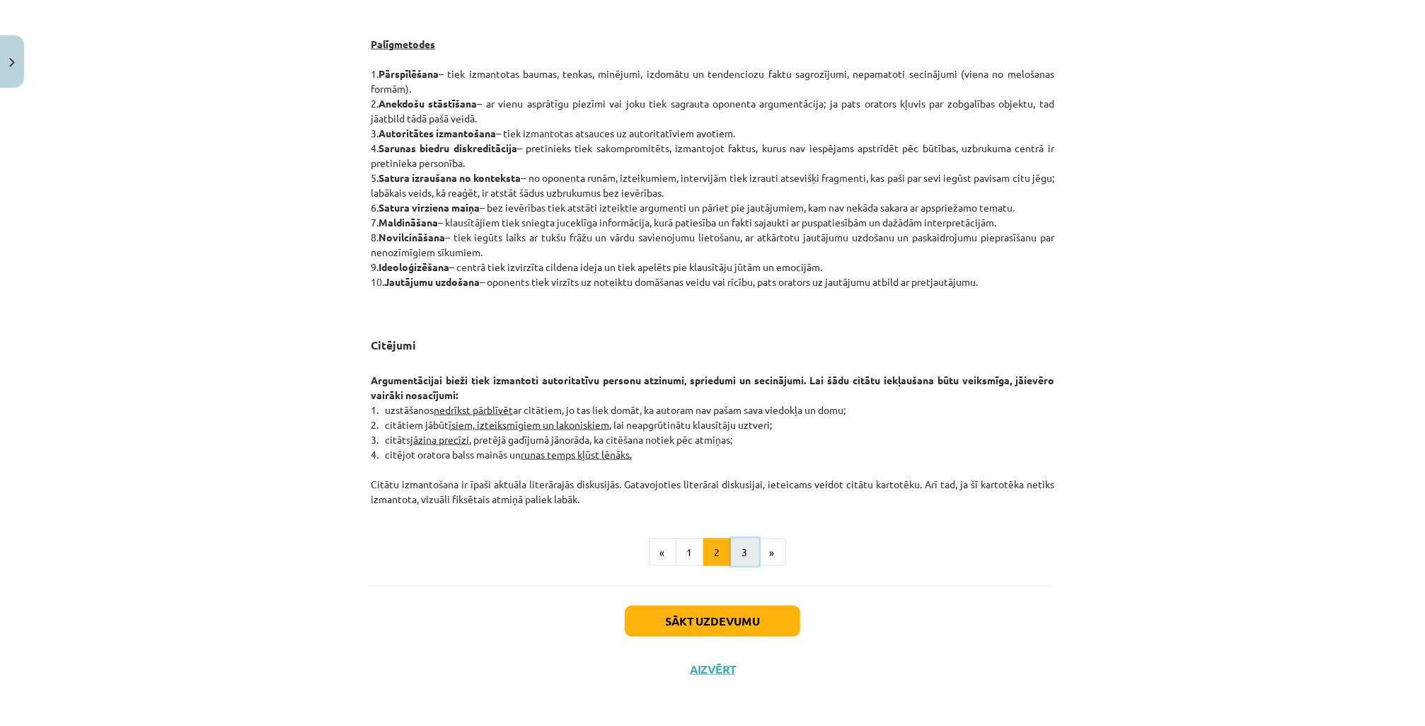
click at [736, 551] on button "3" at bounding box center [745, 553] width 28 height 28
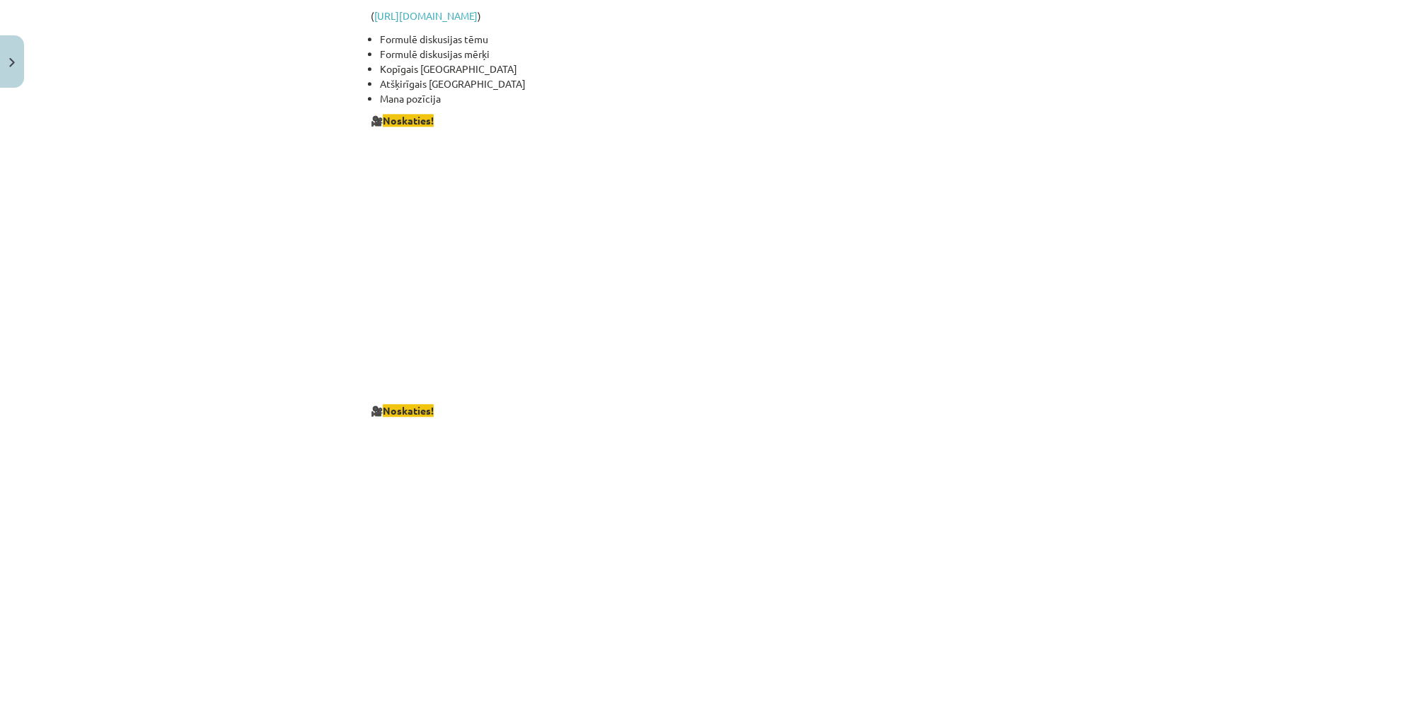
scroll to position [2295, 0]
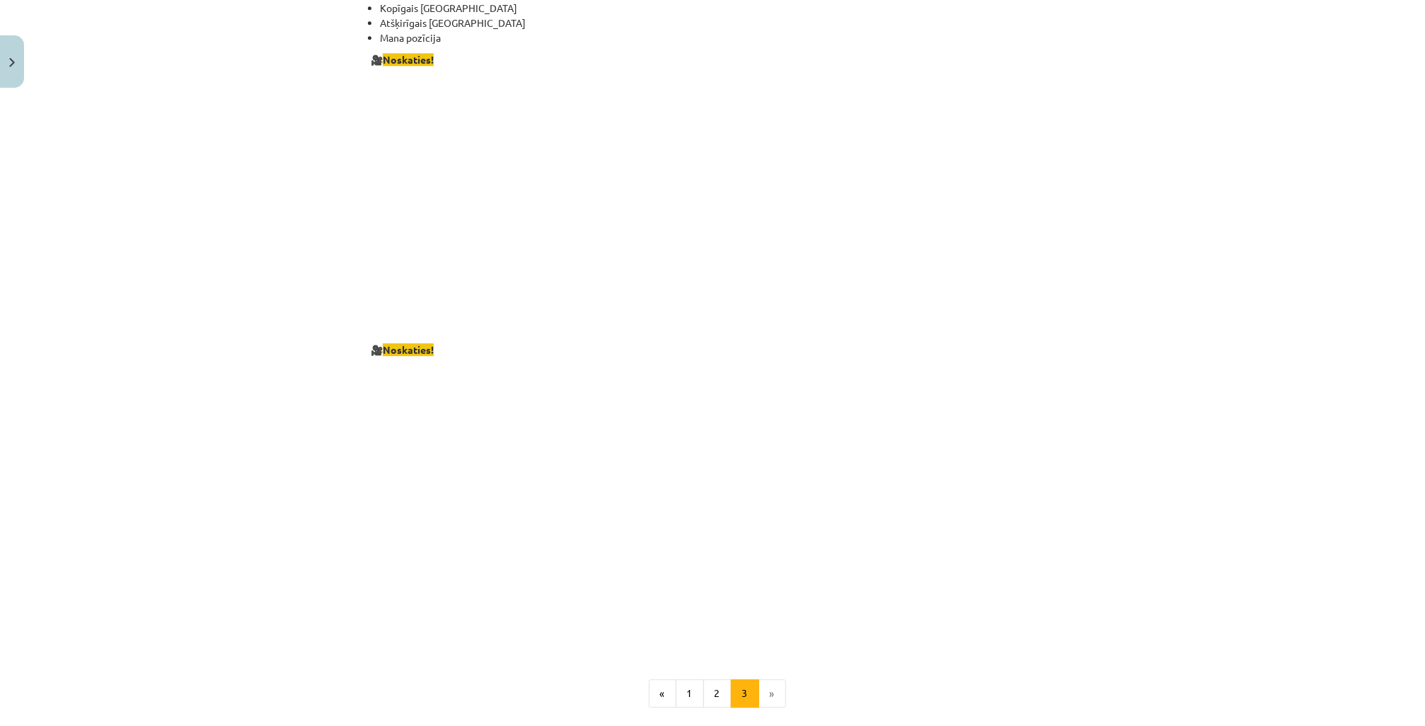
click at [778, 679] on li "»" at bounding box center [772, 693] width 27 height 28
click at [770, 679] on li "»" at bounding box center [772, 693] width 27 height 28
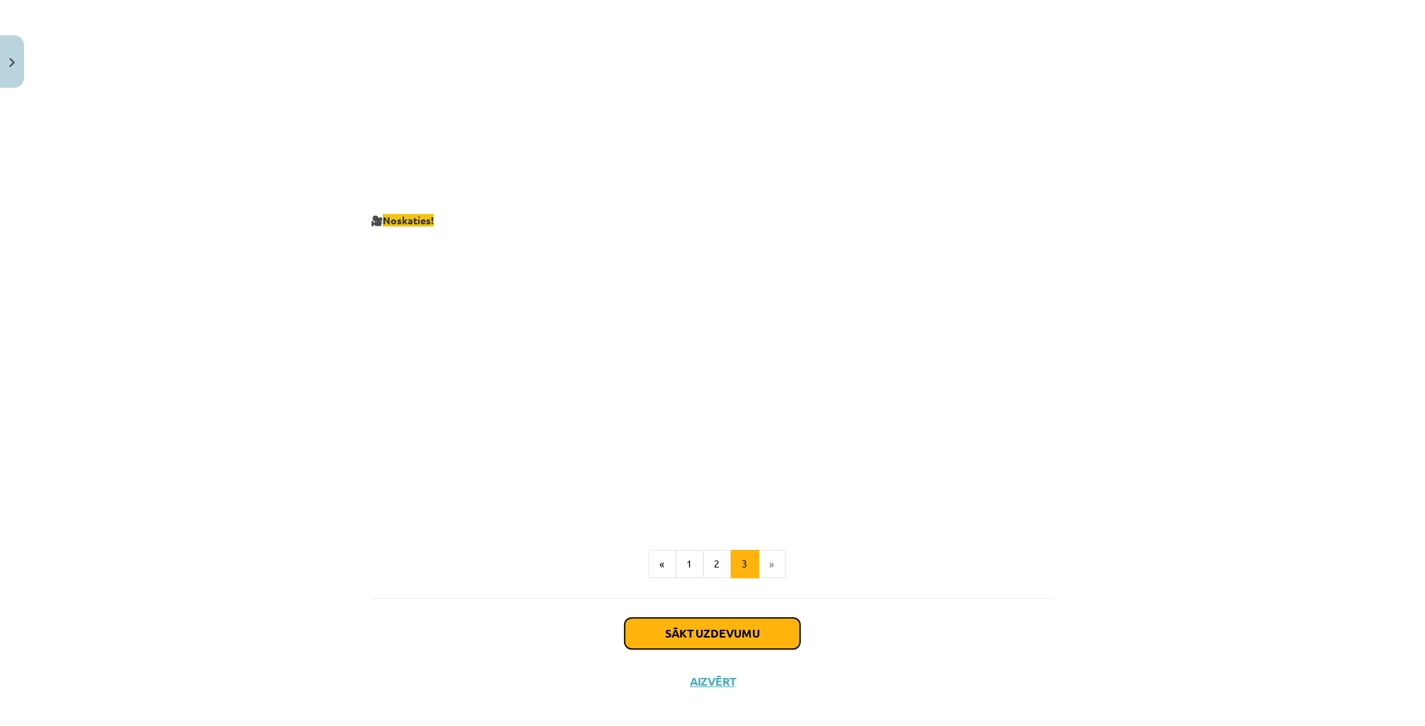
click at [750, 623] on button "Sākt uzdevumu" at bounding box center [713, 633] width 176 height 31
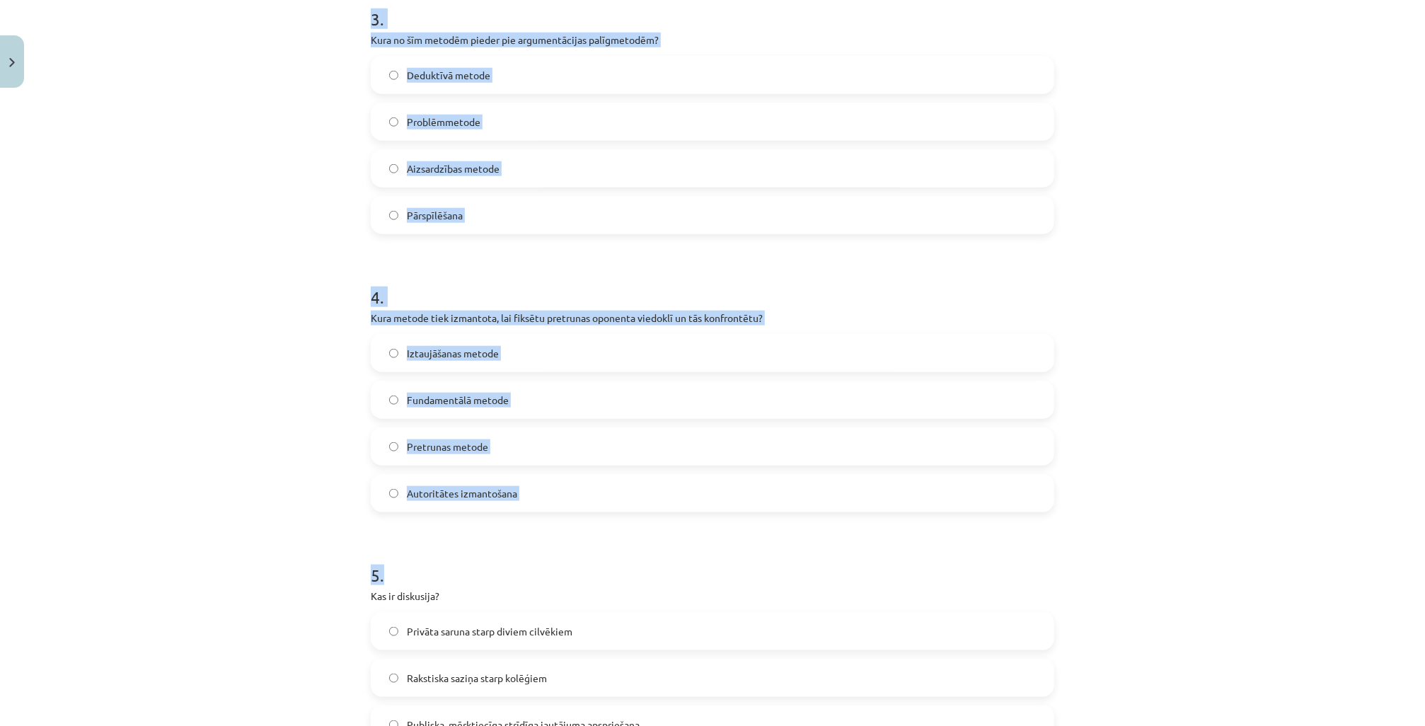
scroll to position [1081, 0]
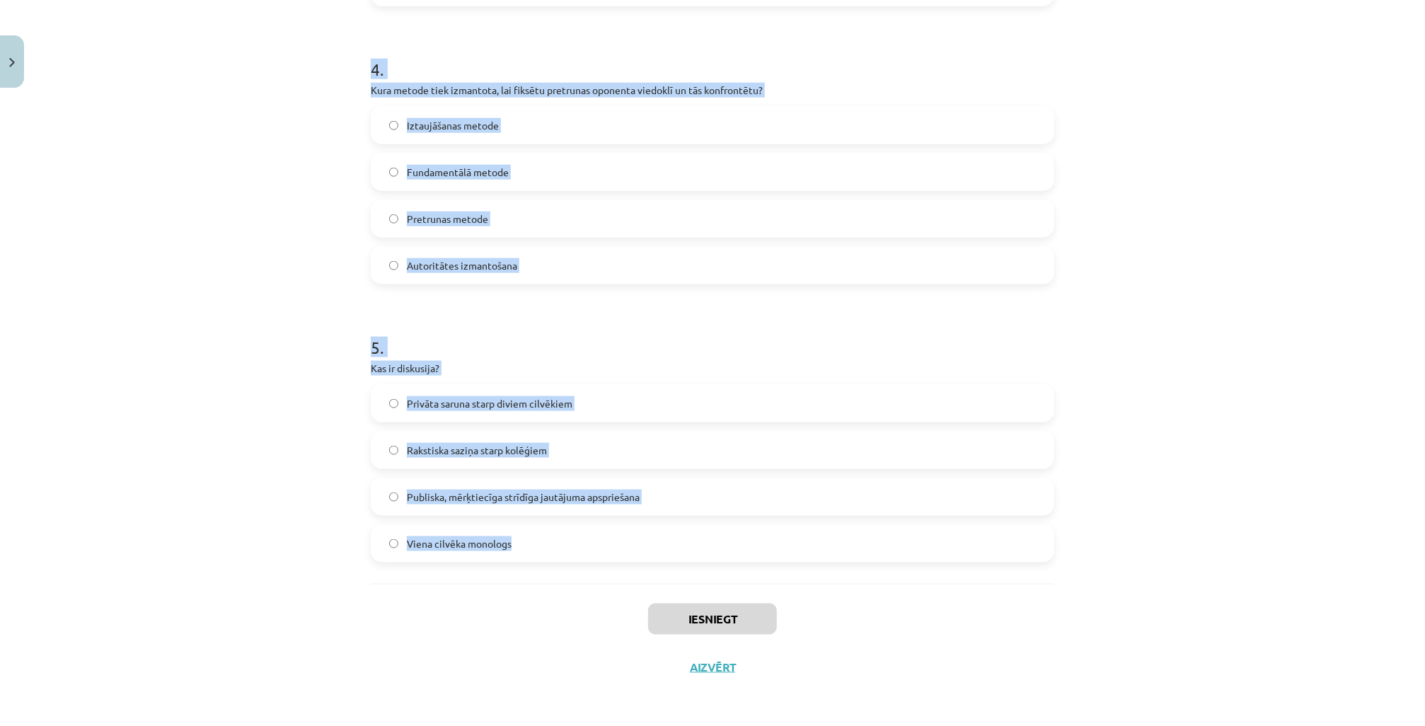
drag, startPoint x: 368, startPoint y: 301, endPoint x: 544, endPoint y: 555, distance: 308.8
click at [144, 338] on div "Mācību tēma: Latviešu valodas i - 11. klases 1. ieskaites mācību materiāls (a,b…" at bounding box center [712, 363] width 1425 height 726
drag, startPoint x: 367, startPoint y: 201, endPoint x: 517, endPoint y: 550, distance: 379.5
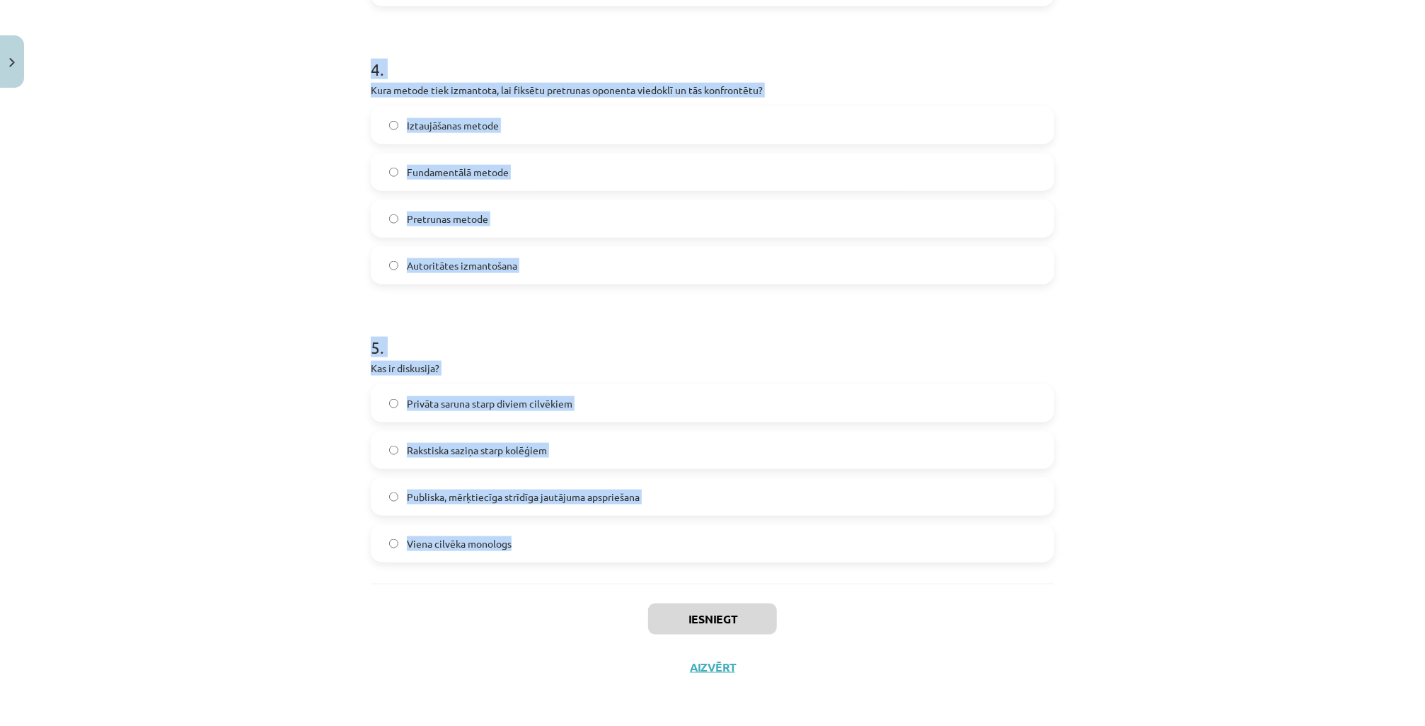
copy form "7 . Lore ip dolor si ametconsect adipiscing elitsedd eiusmodtem? Incididun utla…"
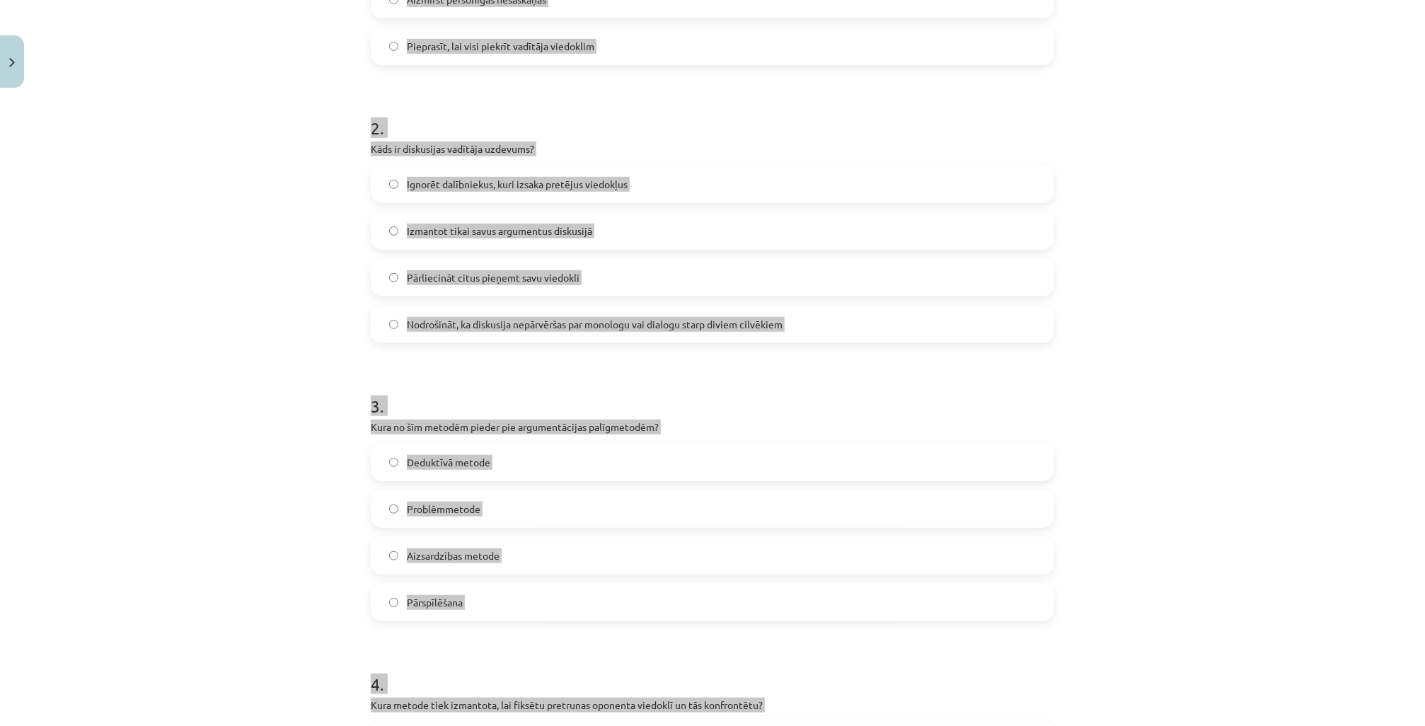
scroll to position [119, 0]
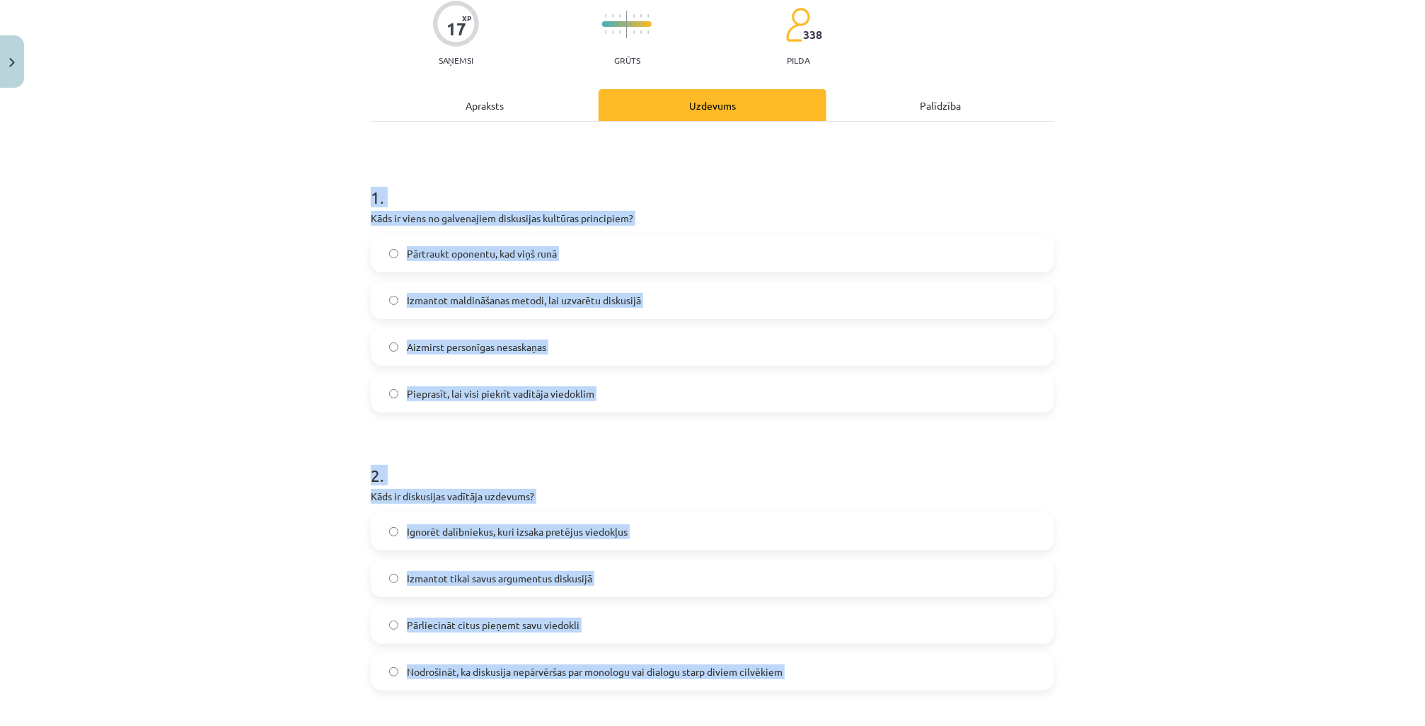
click at [275, 340] on div "Mācību tēma: Latviešu valodas i - 11. klases 1. ieskaites mācību materiāls (a,b…" at bounding box center [712, 363] width 1425 height 726
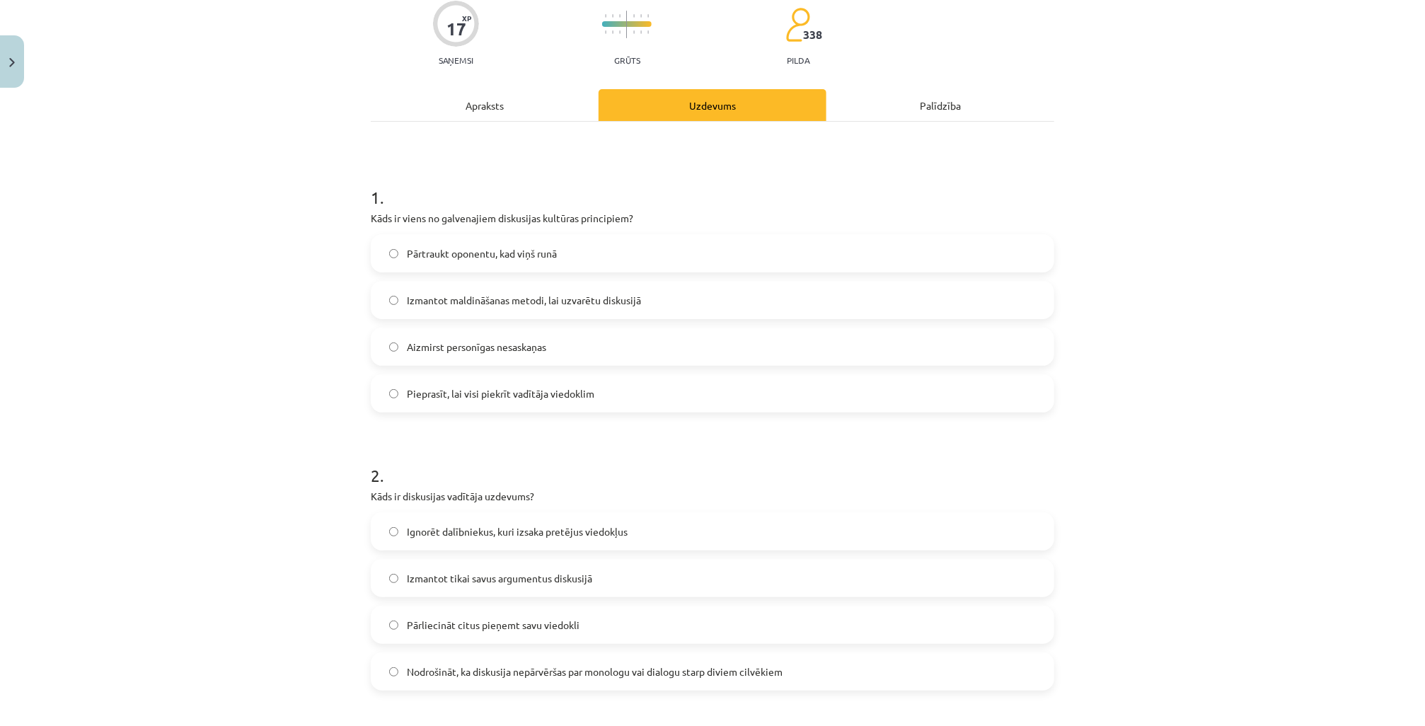
click at [459, 349] on span "Aizmirst personīgas nesaskaņas" at bounding box center [476, 347] width 139 height 15
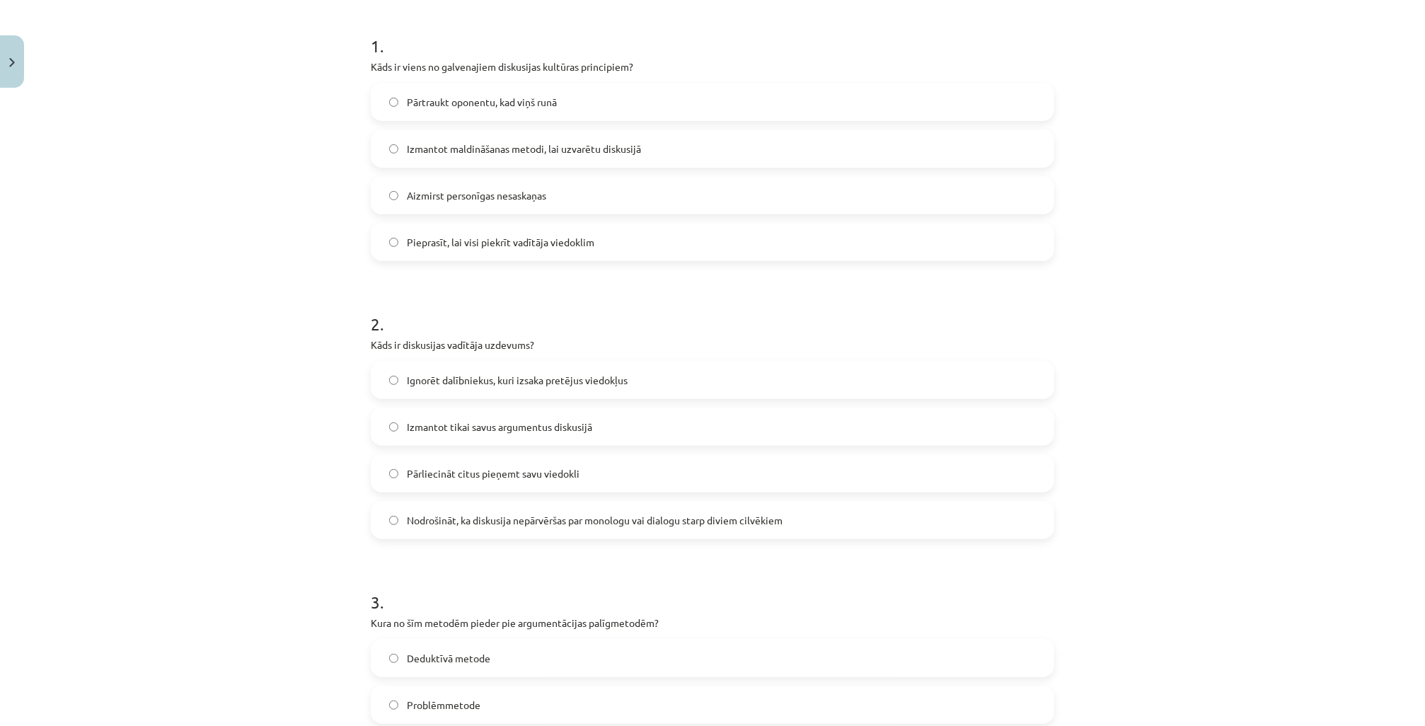
scroll to position [289, 0]
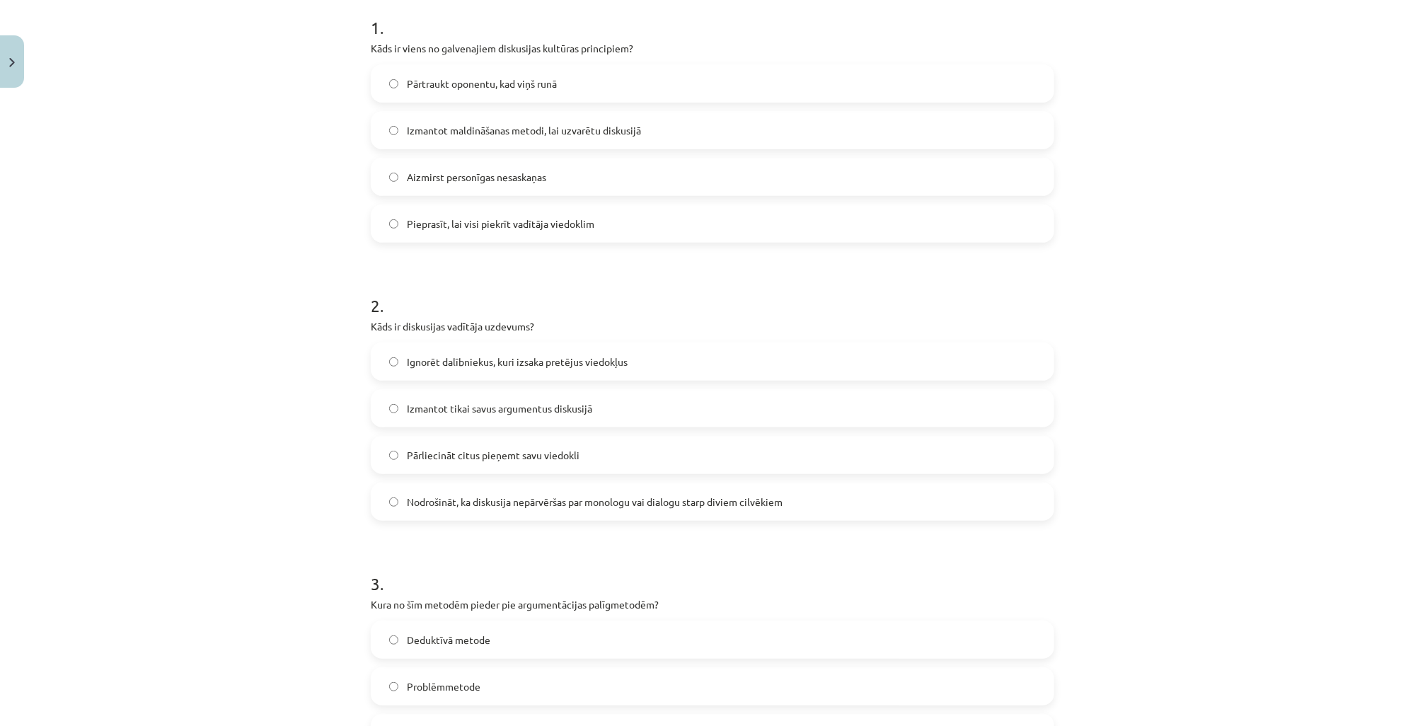
click at [481, 503] on span "Nodrošināt, ka diskusija nepārvēršas par monologu vai dialogu starp diviem cilv…" at bounding box center [595, 502] width 376 height 15
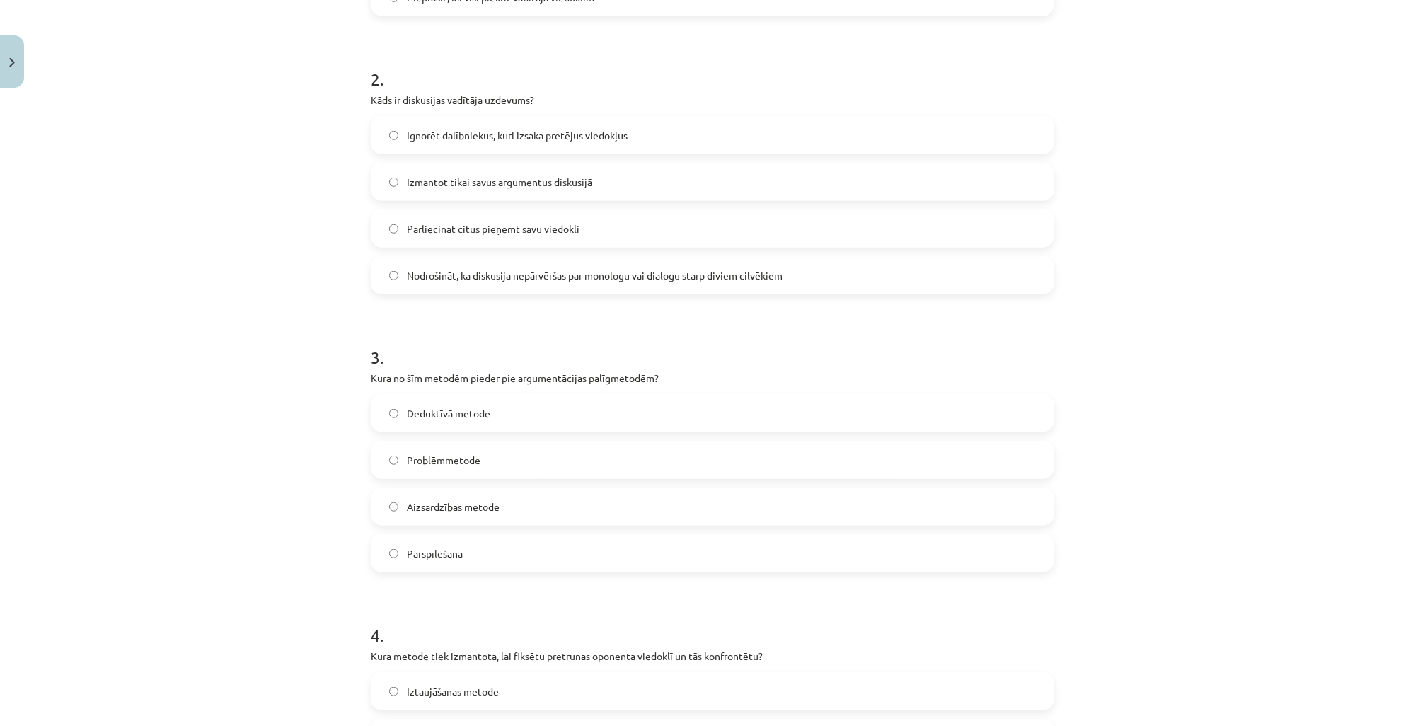
scroll to position [628, 0]
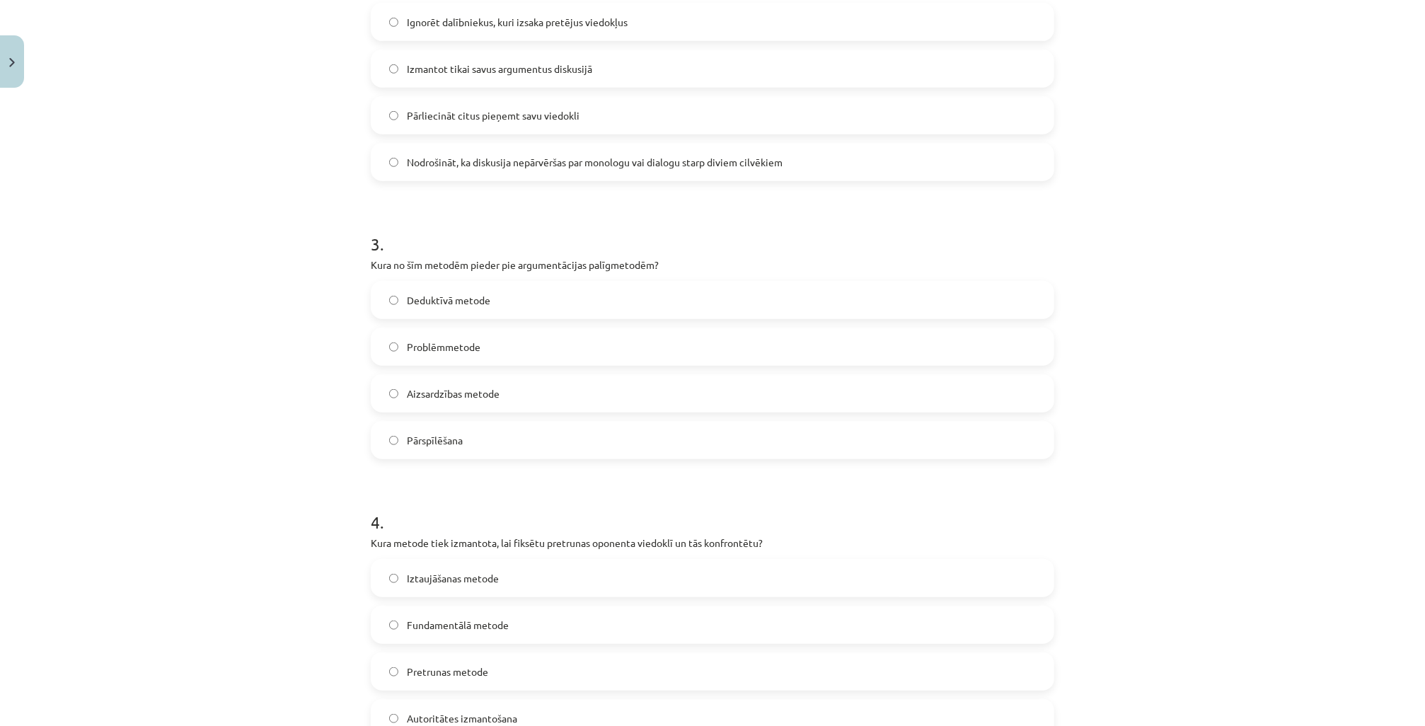
click at [469, 355] on label "Problēmmetode" at bounding box center [712, 346] width 681 height 35
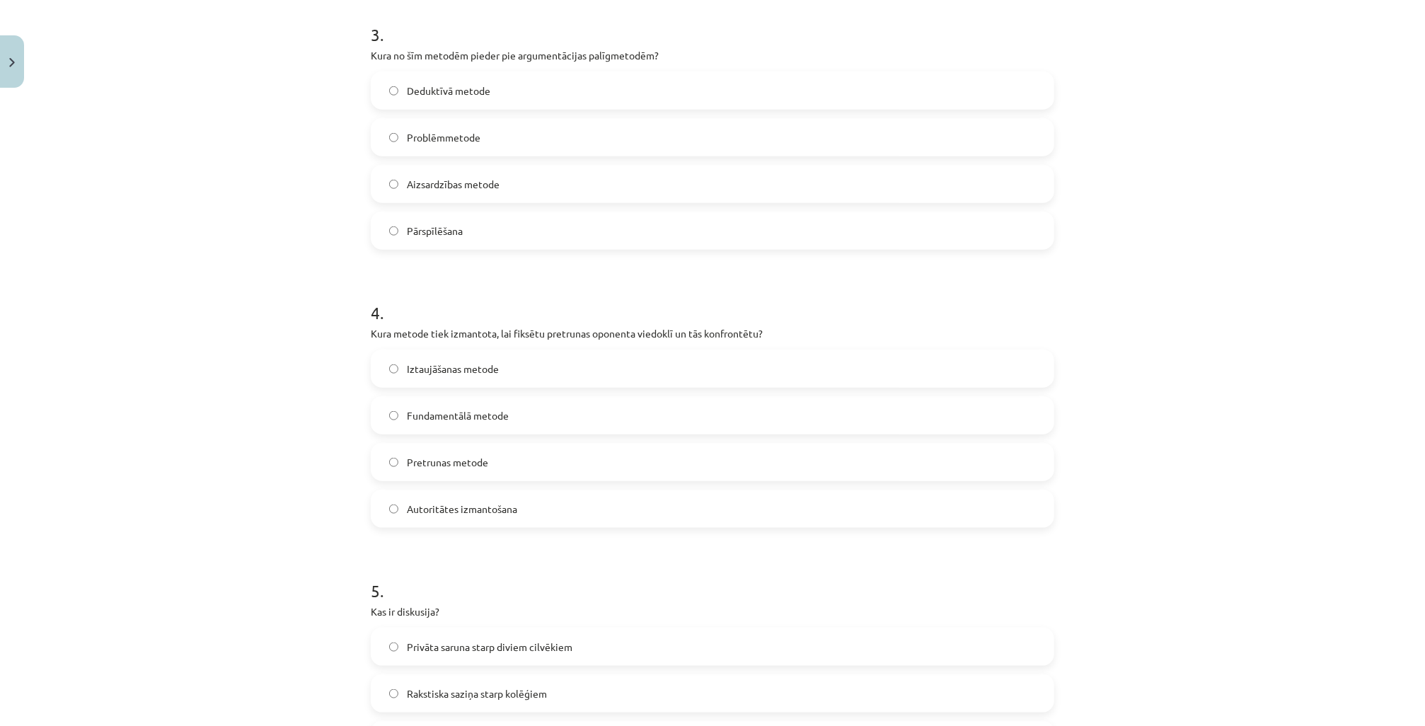
scroll to position [855, 0]
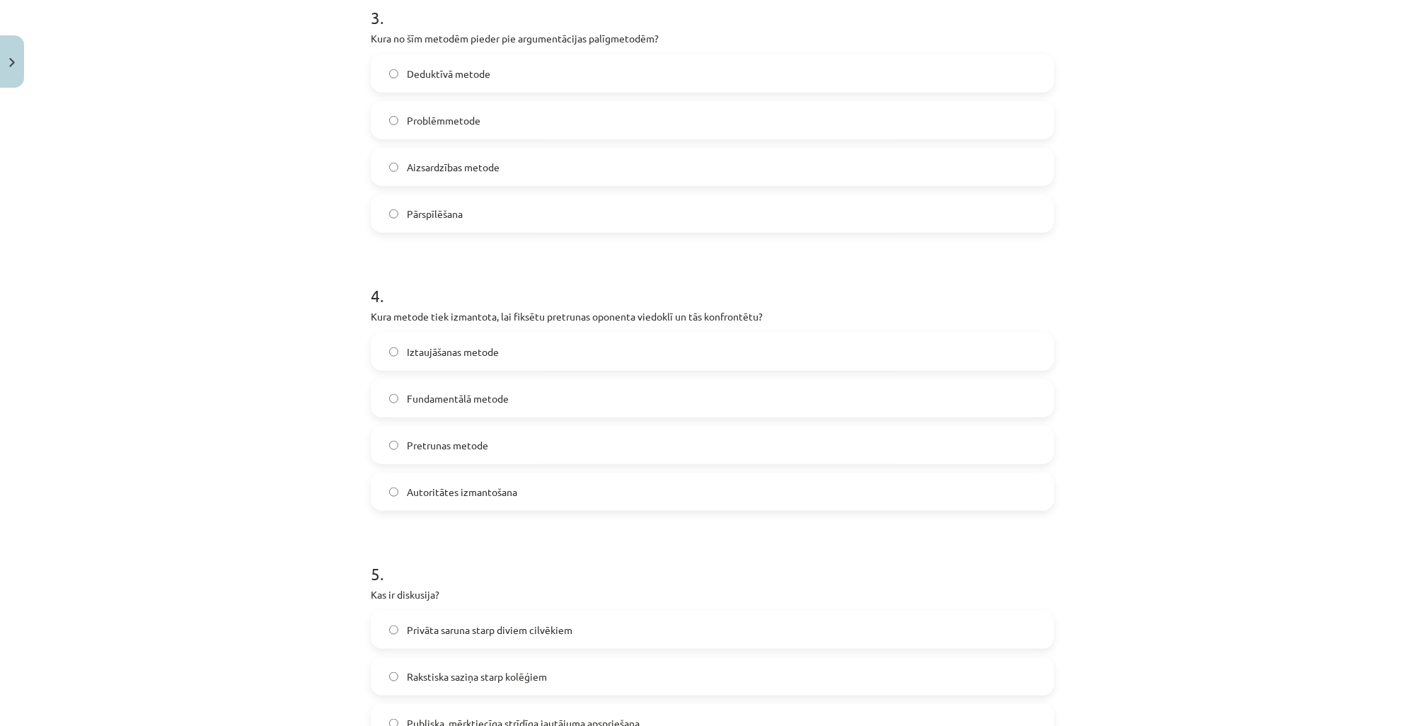
click at [450, 455] on label "Pretrunas metode" at bounding box center [712, 444] width 681 height 35
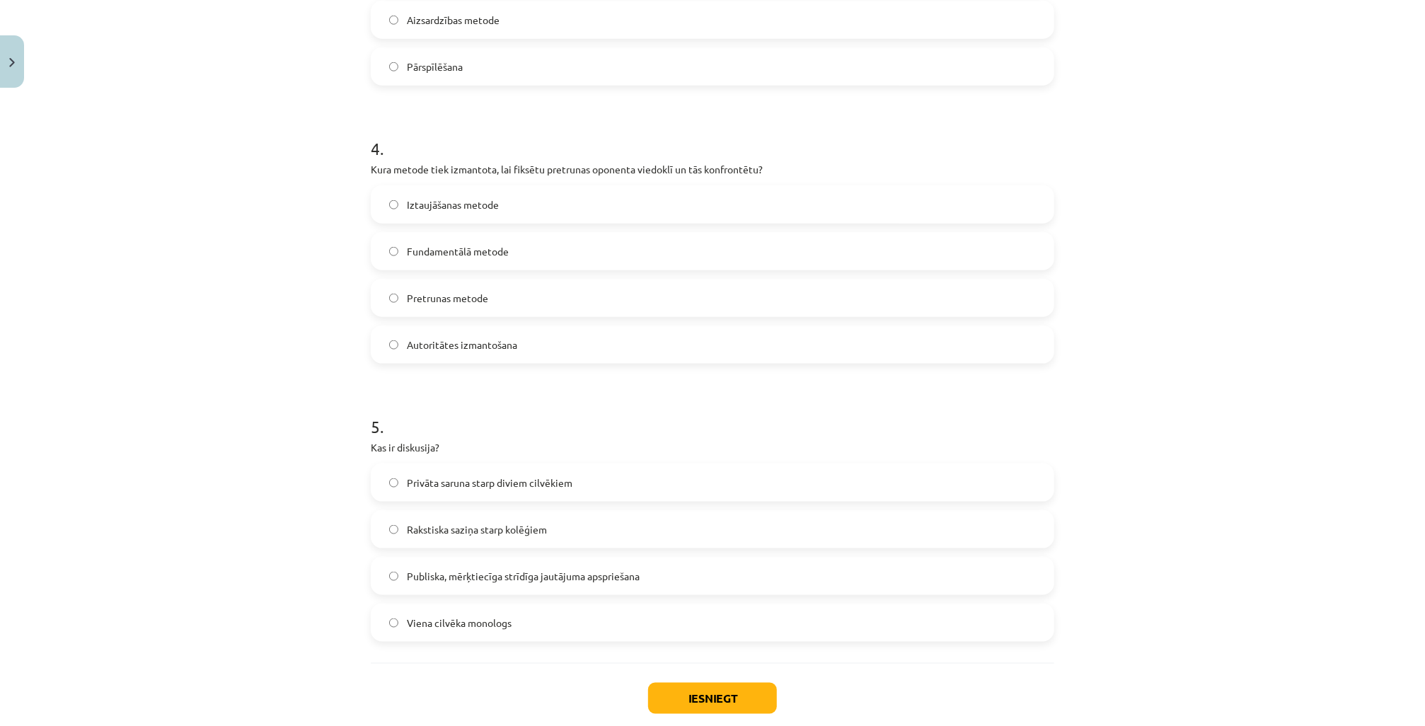
scroll to position [1025, 0]
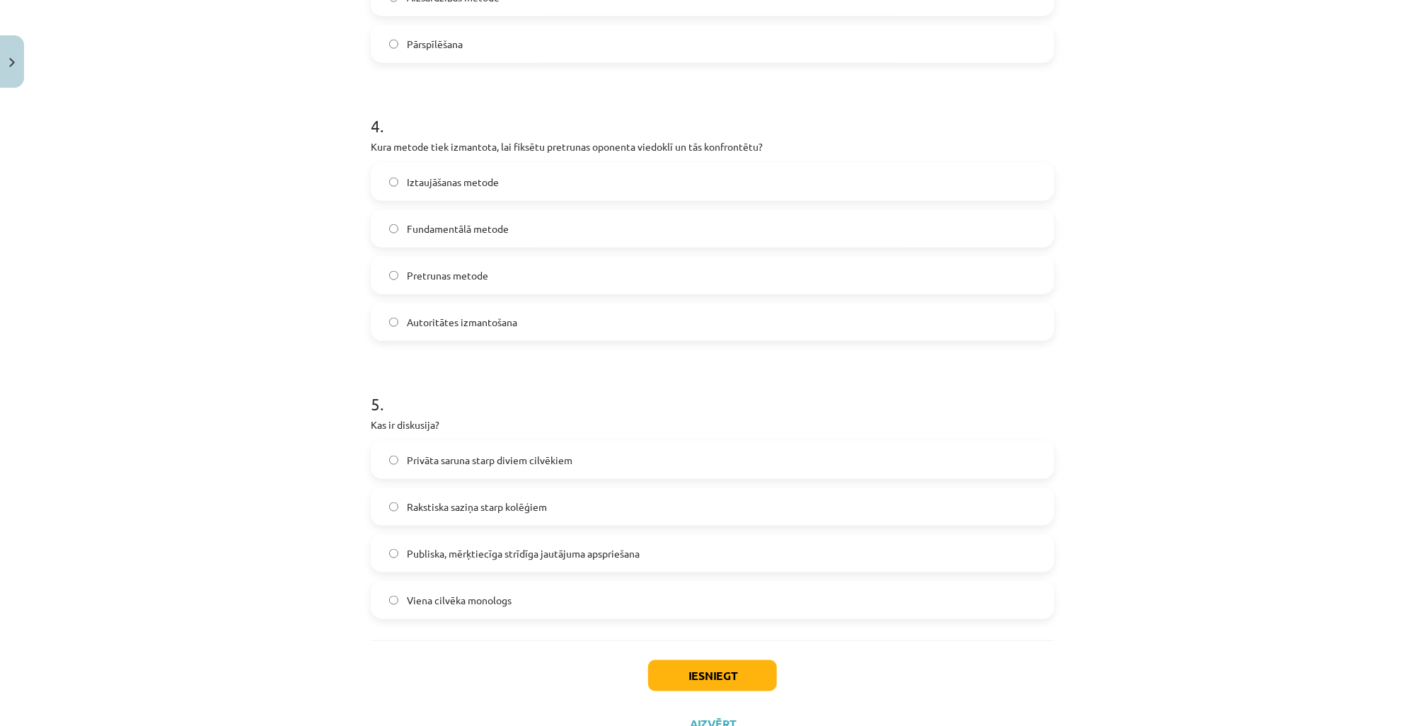
click at [461, 551] on span "Publiska, mērķtiecīga strīdīga jautājuma apspriešana" at bounding box center [523, 553] width 233 height 15
click at [725, 682] on button "Iesniegt" at bounding box center [712, 675] width 129 height 31
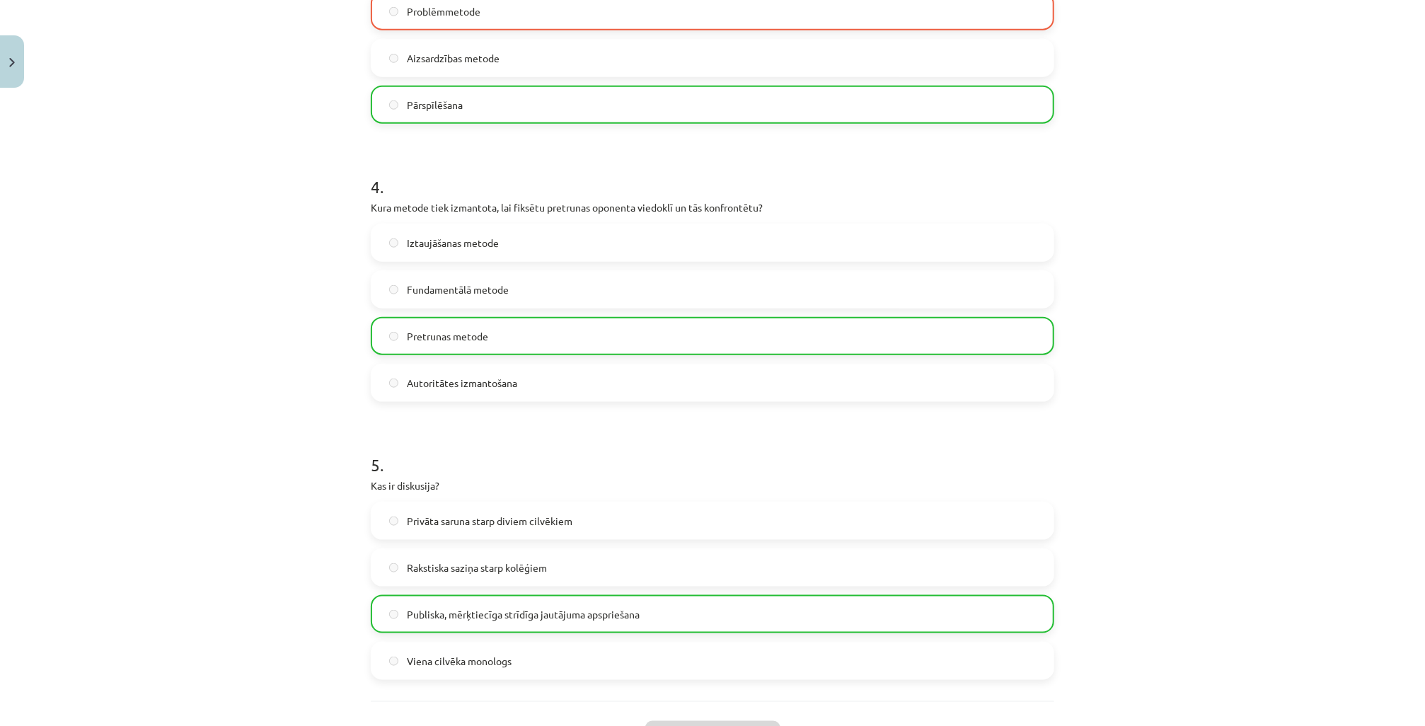
scroll to position [1126, 0]
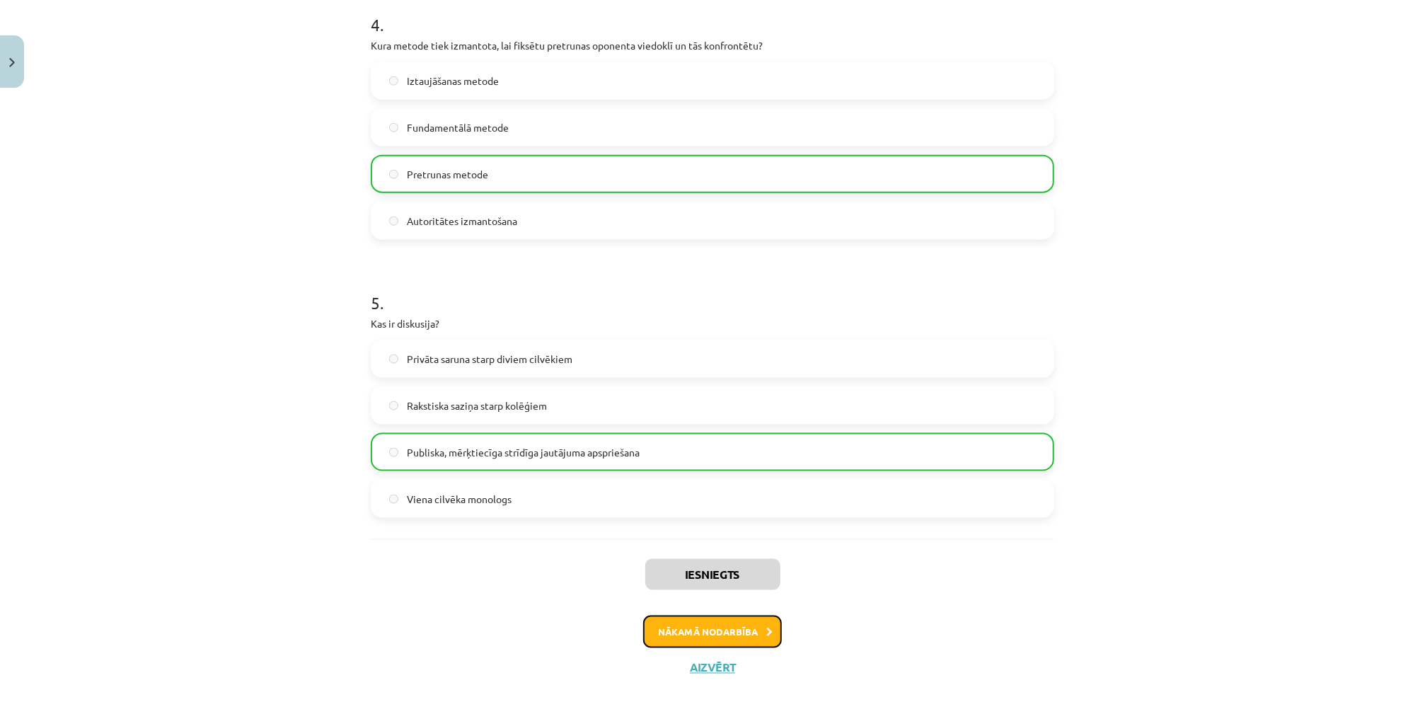
click at [711, 633] on button "Nākamā nodarbība" at bounding box center [712, 632] width 139 height 33
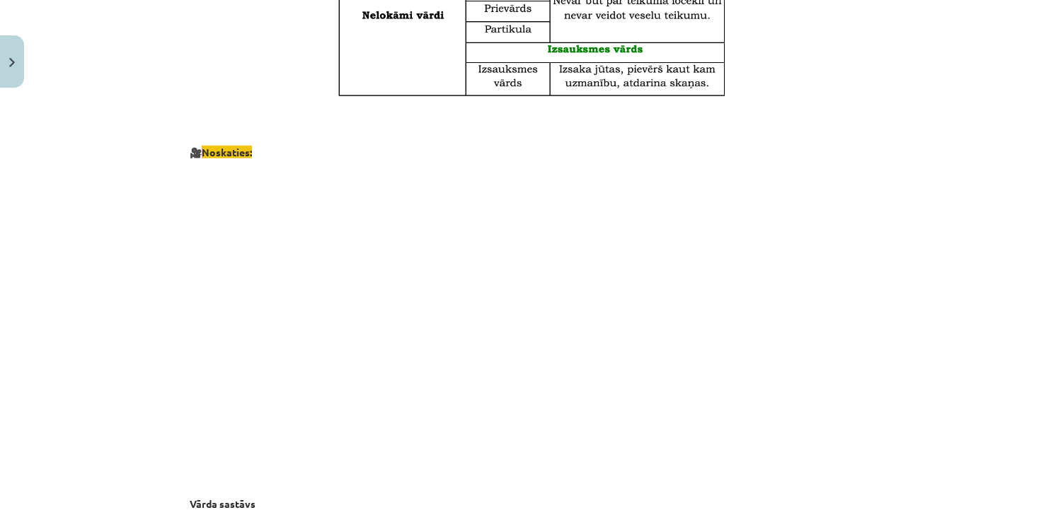
scroll to position [802, 0]
